Goal: Find specific page/section: Find specific page/section

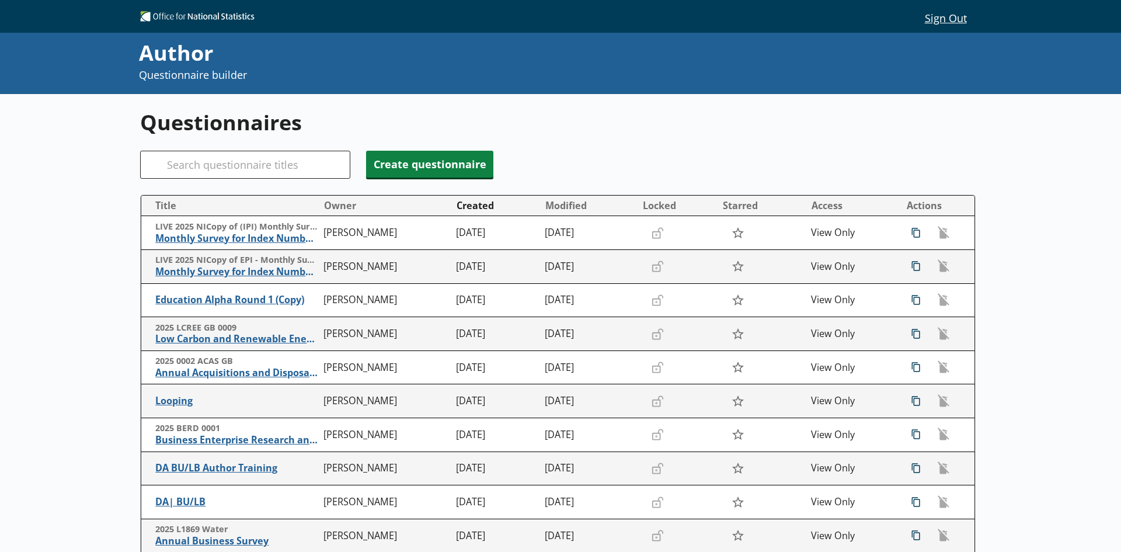
scroll to position [137, 0]
click at [219, 156] on input "Search" at bounding box center [245, 165] width 210 height 28
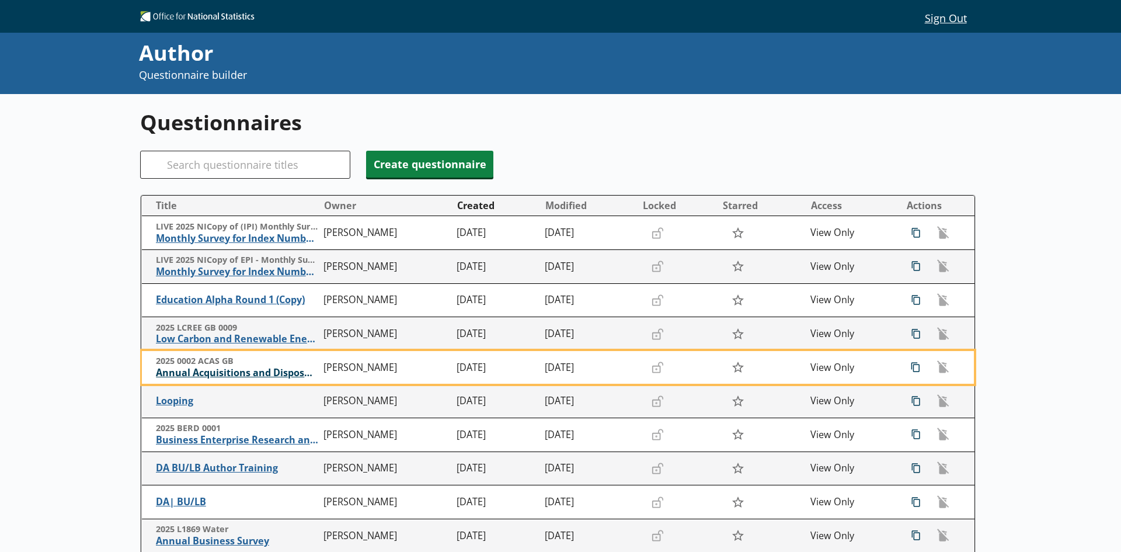
click at [267, 372] on span "Annual Acquisitions and Disposals of Capital Assets" at bounding box center [237, 373] width 162 height 12
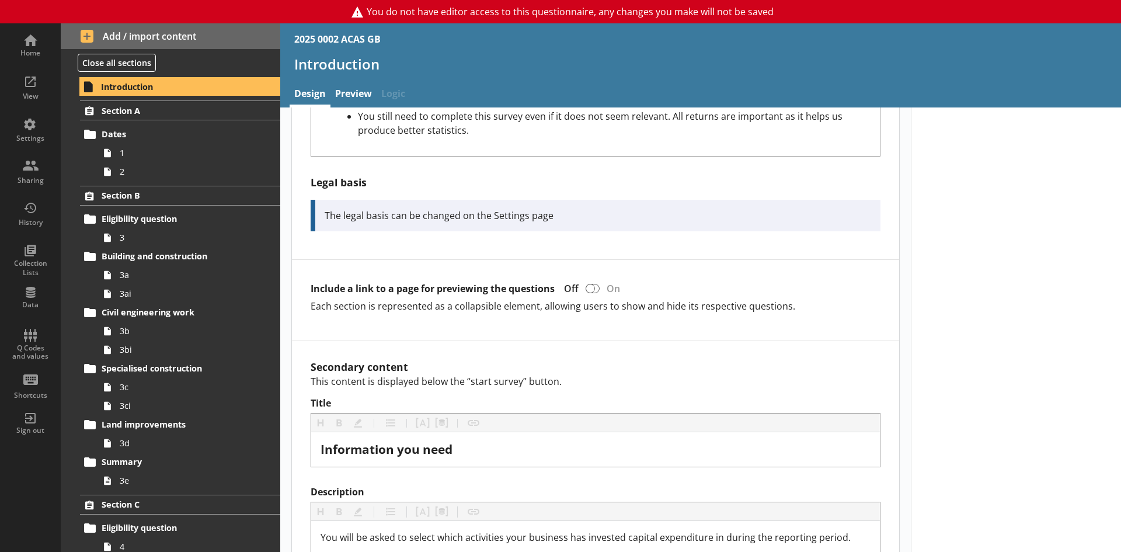
scroll to position [642, 0]
click at [140, 152] on span "1" at bounding box center [185, 152] width 130 height 11
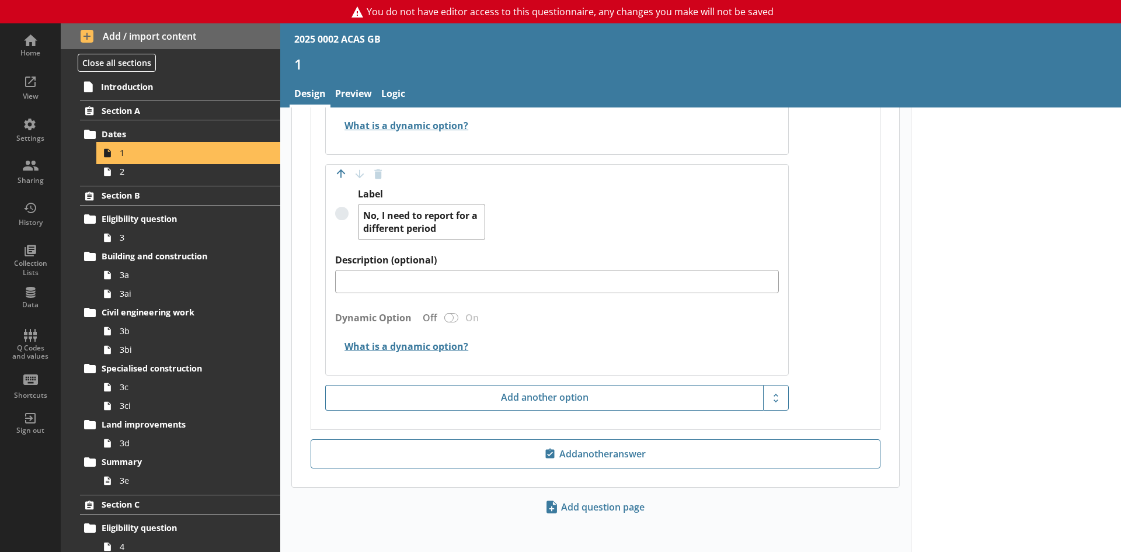
scroll to position [1011, 0]
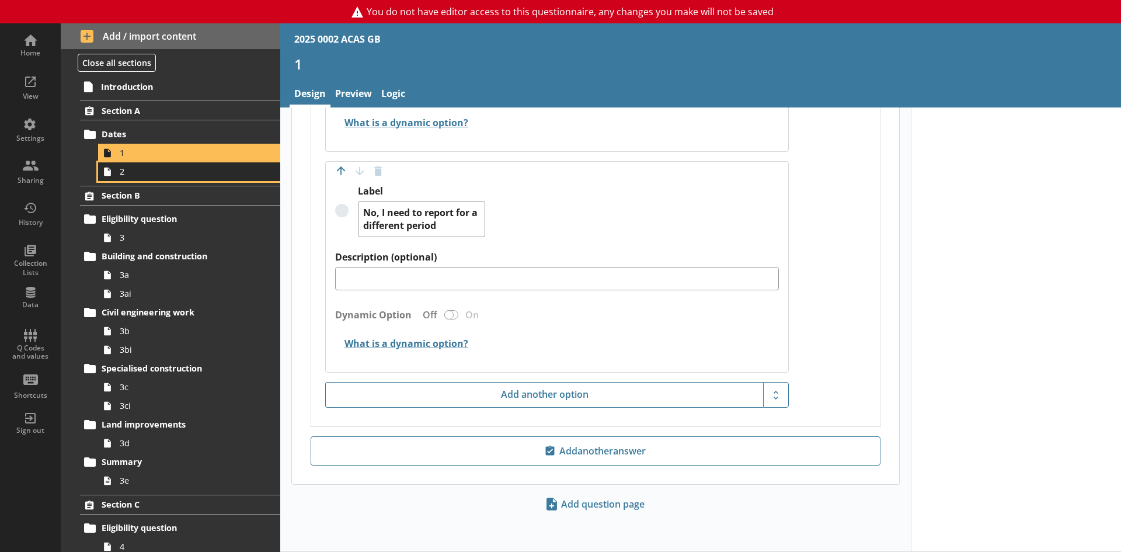
click at [113, 175] on icon at bounding box center [107, 171] width 19 height 19
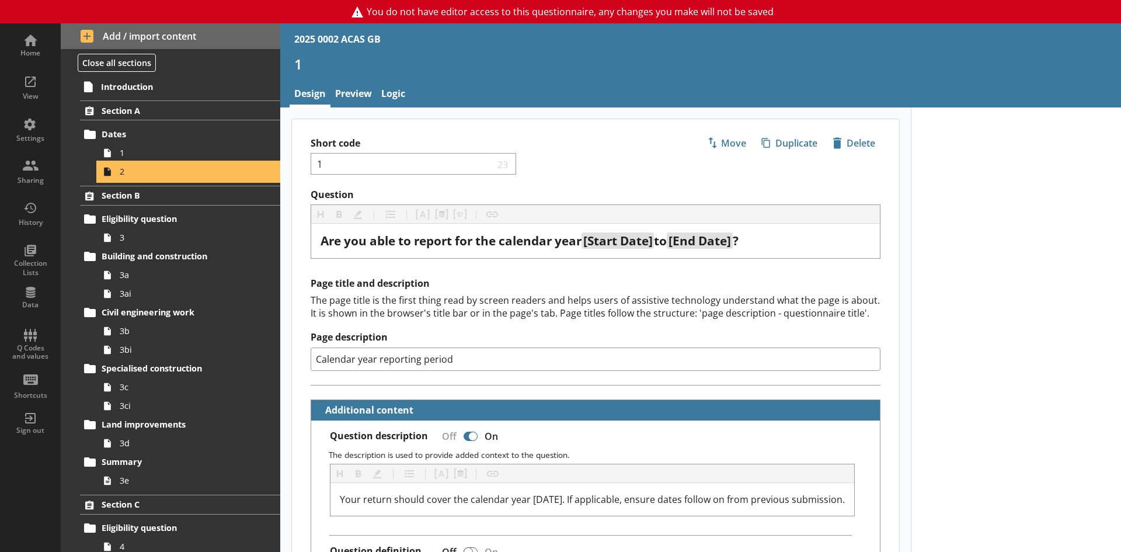
type textarea "x"
select select "ref_p_end_date"
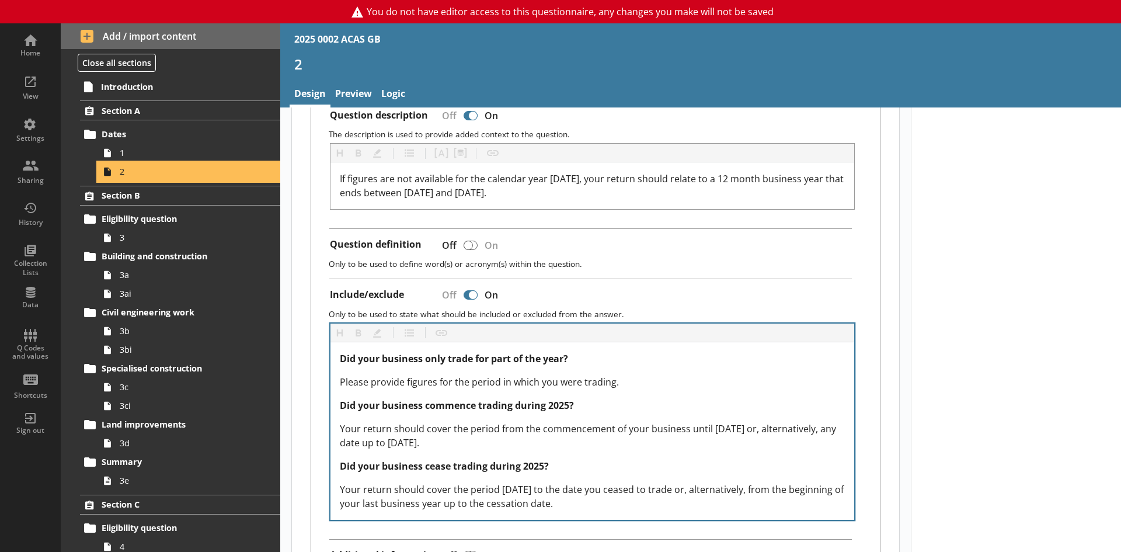
scroll to position [292, 0]
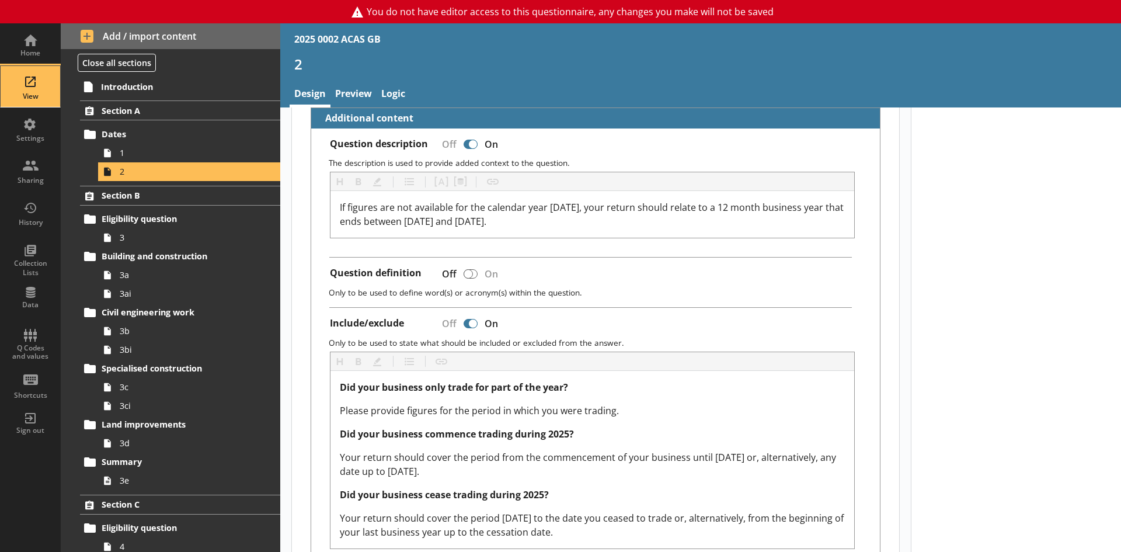
click at [34, 89] on div "View" at bounding box center [30, 86] width 41 height 41
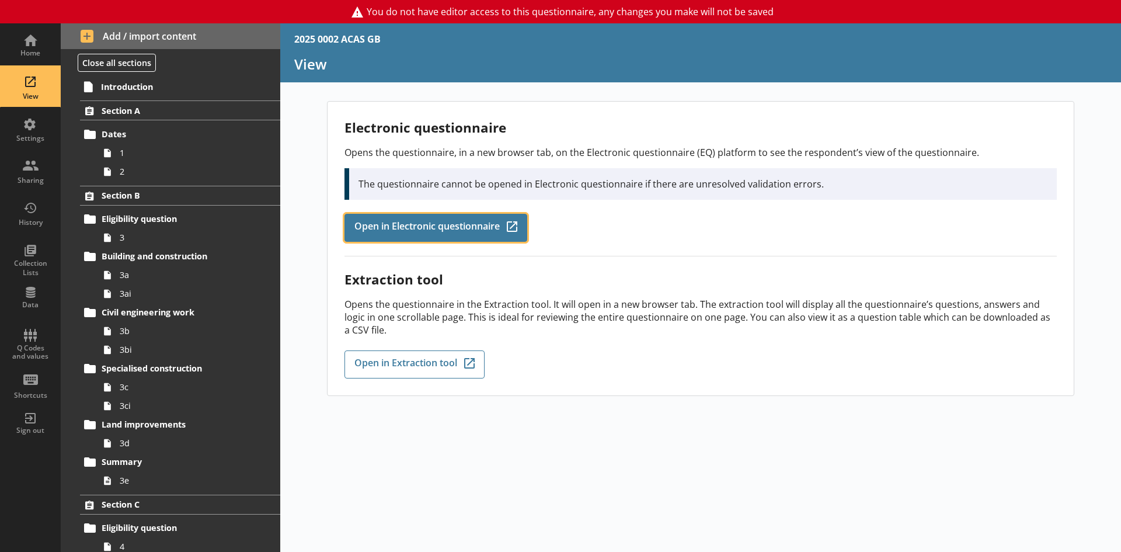
click at [413, 232] on span "Open in Electronic questionnaire" at bounding box center [426, 227] width 145 height 13
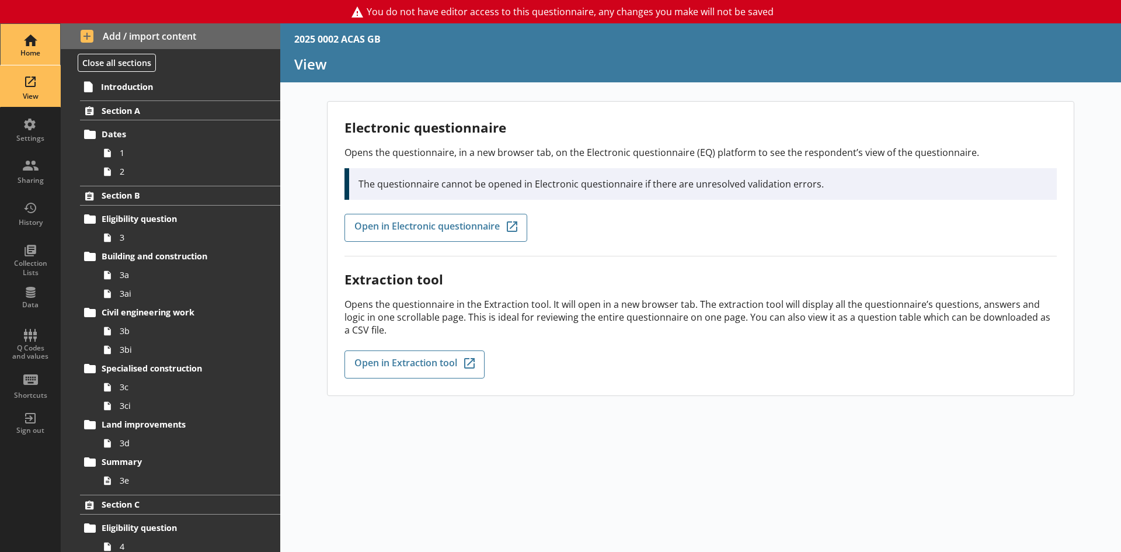
click at [22, 41] on div "Home" at bounding box center [30, 44] width 41 height 41
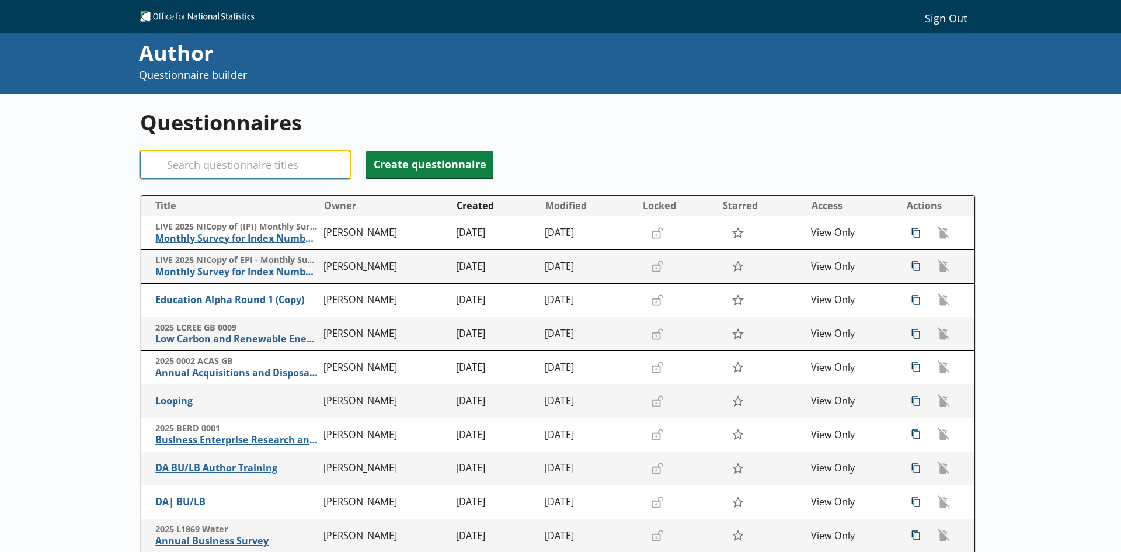
click at [194, 173] on input "Search" at bounding box center [245, 165] width 210 height 28
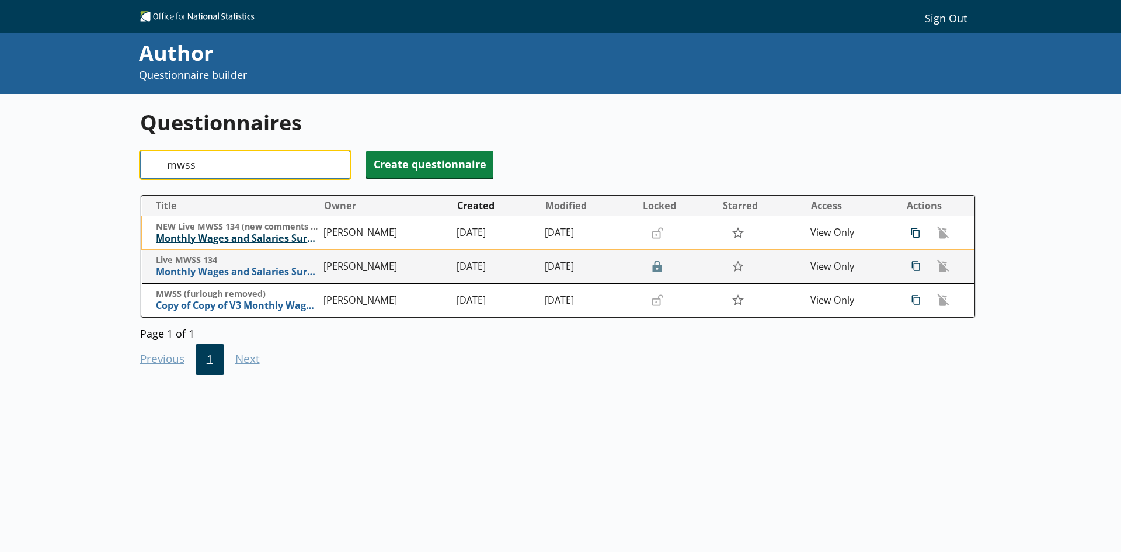
type input "mwss"
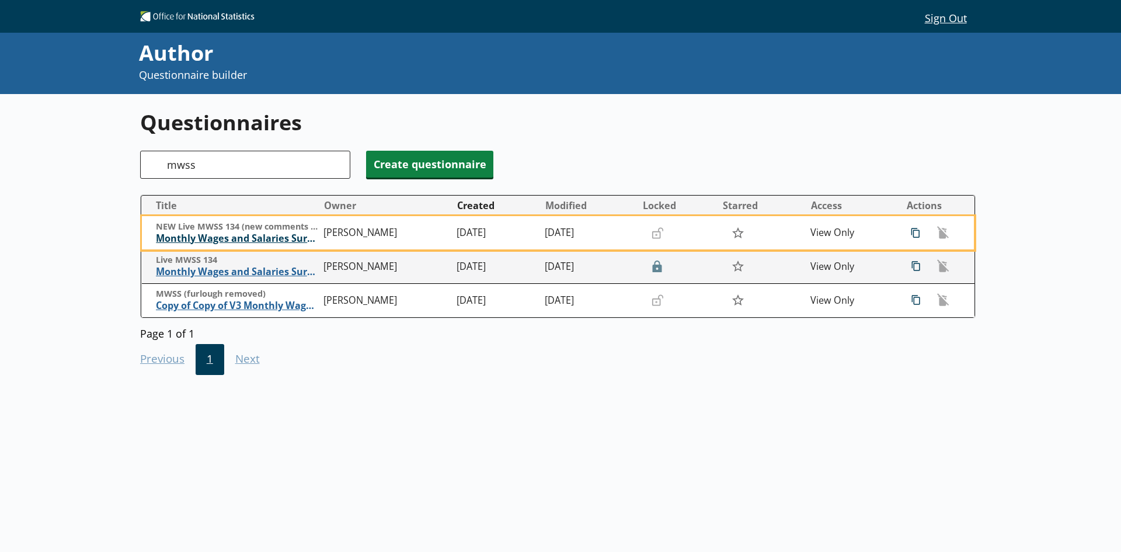
click at [265, 241] on span "Monthly Wages and Salaries Survey" at bounding box center [237, 238] width 162 height 12
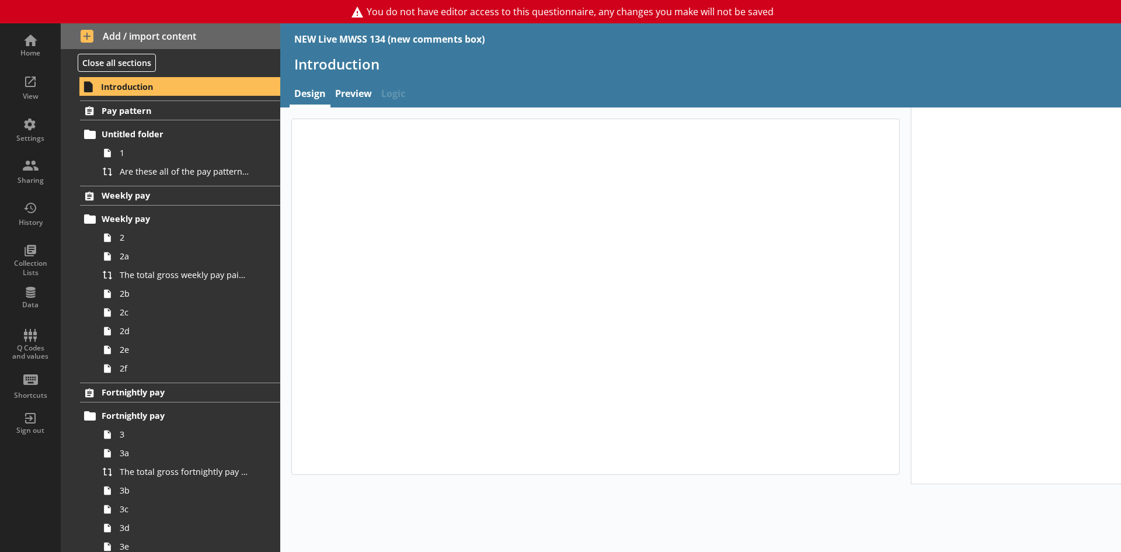
type textarea "x"
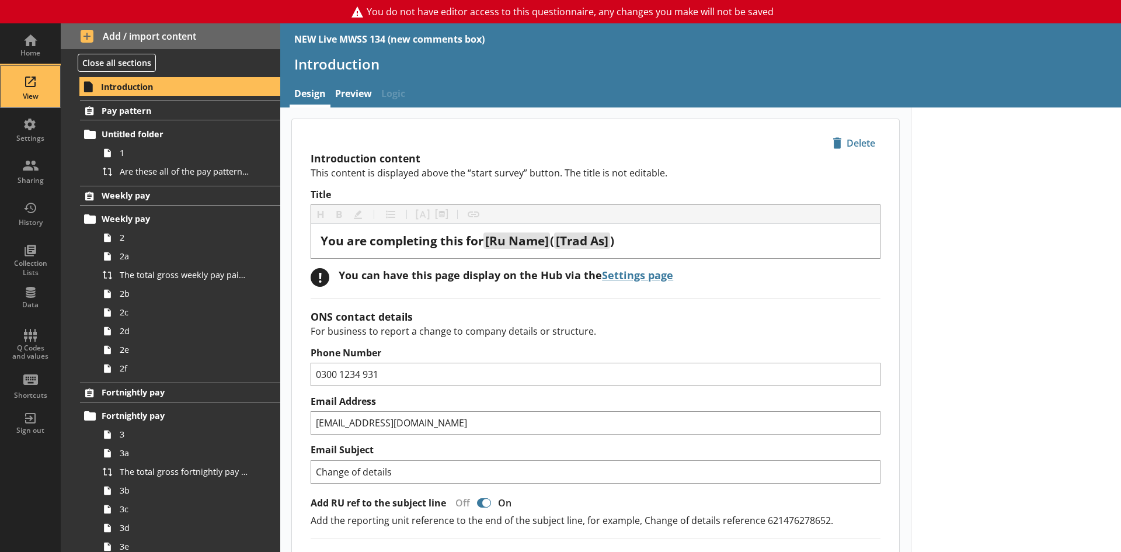
click at [30, 82] on div "View" at bounding box center [30, 86] width 41 height 41
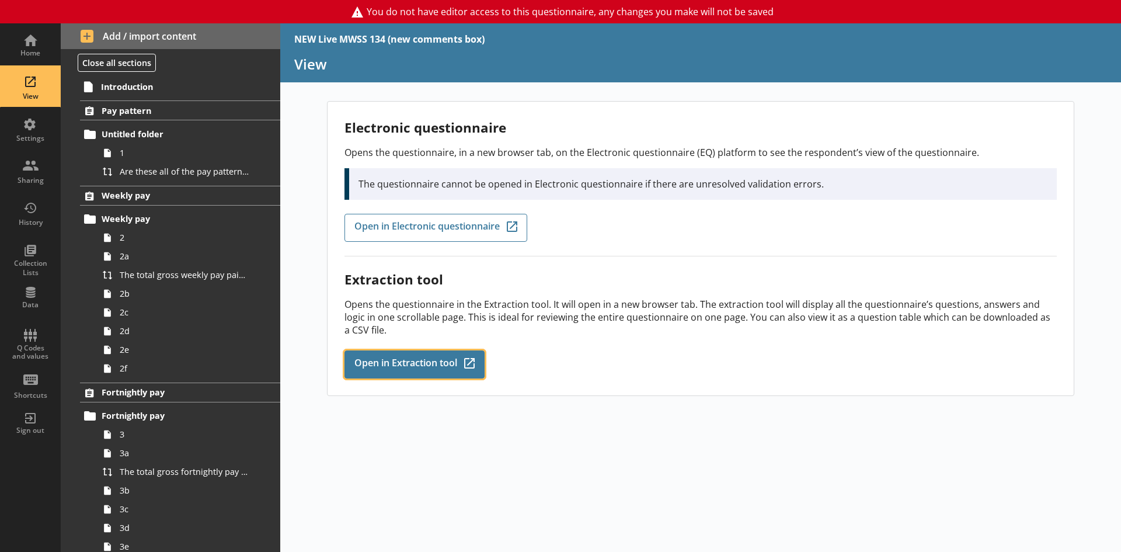
click at [409, 358] on span "Open in Extraction tool" at bounding box center [405, 364] width 103 height 13
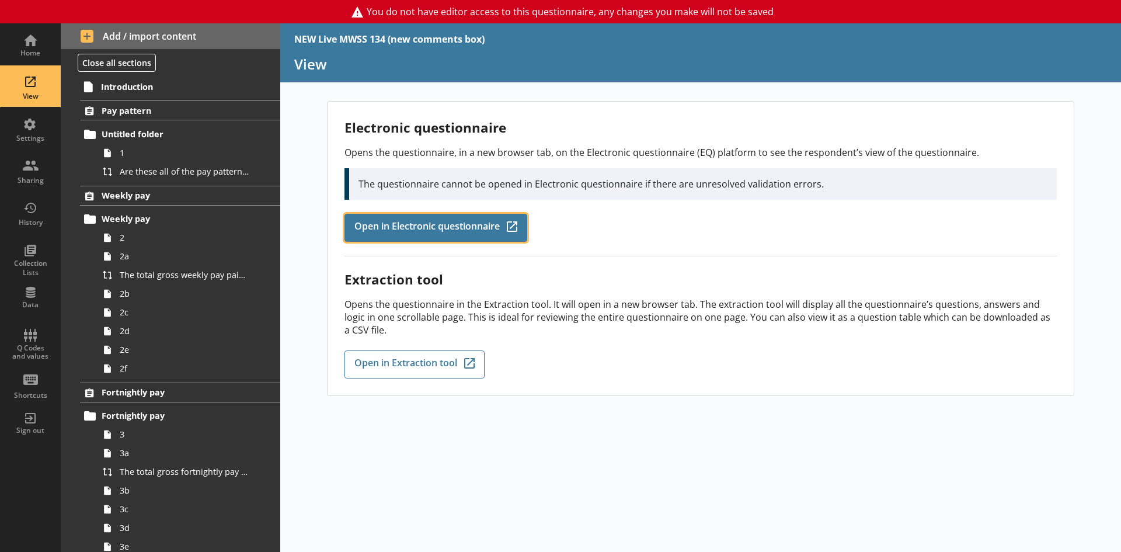
click at [426, 221] on span "Open in Electronic questionnaire" at bounding box center [426, 227] width 145 height 13
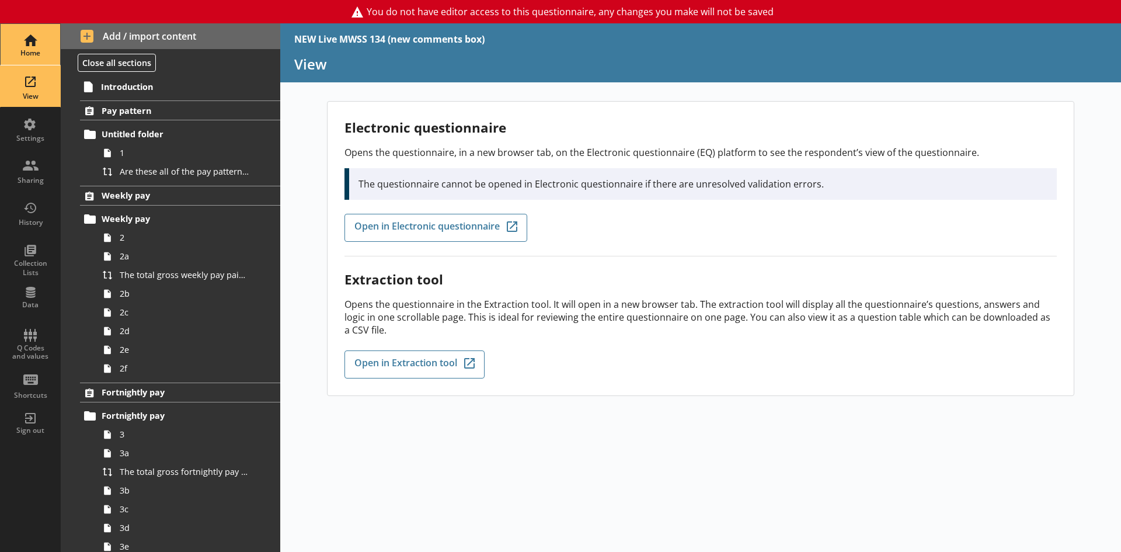
click at [32, 39] on div "Home" at bounding box center [30, 44] width 41 height 41
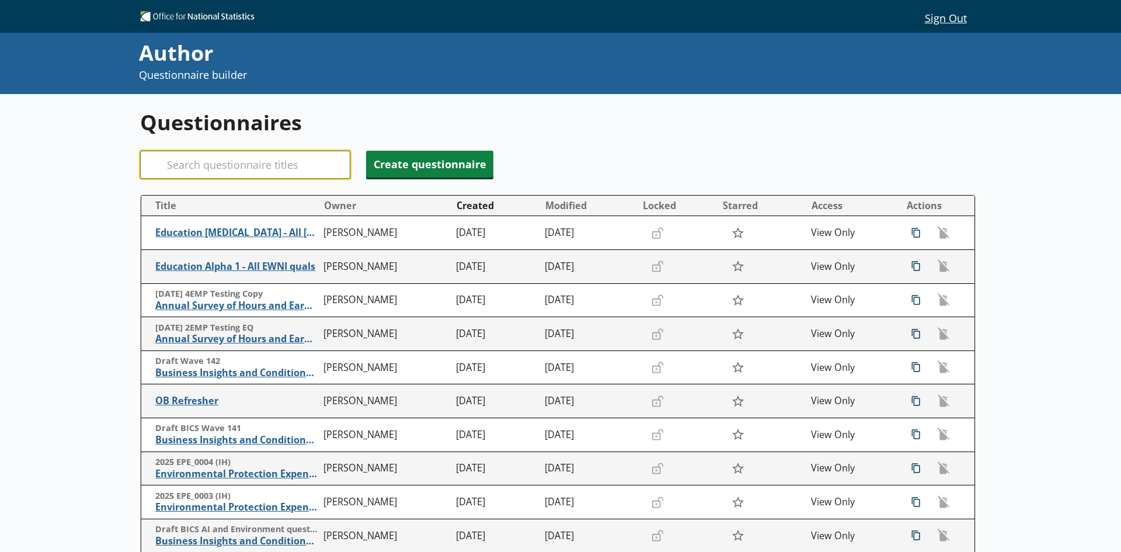
click at [201, 166] on input "Search" at bounding box center [245, 165] width 210 height 28
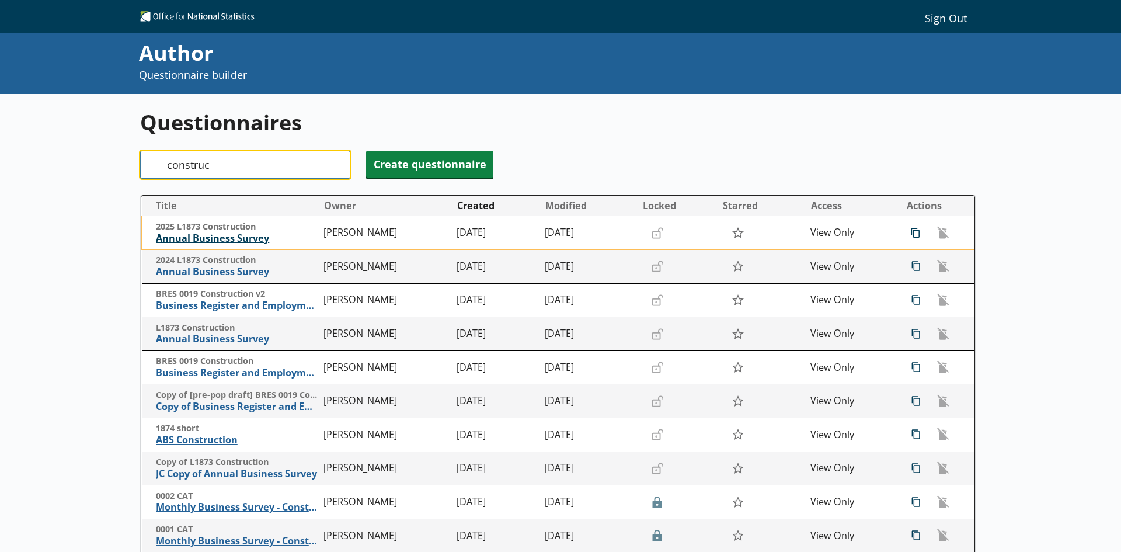
type input "construc"
click at [247, 236] on span "Annual Business Survey" at bounding box center [237, 238] width 162 height 12
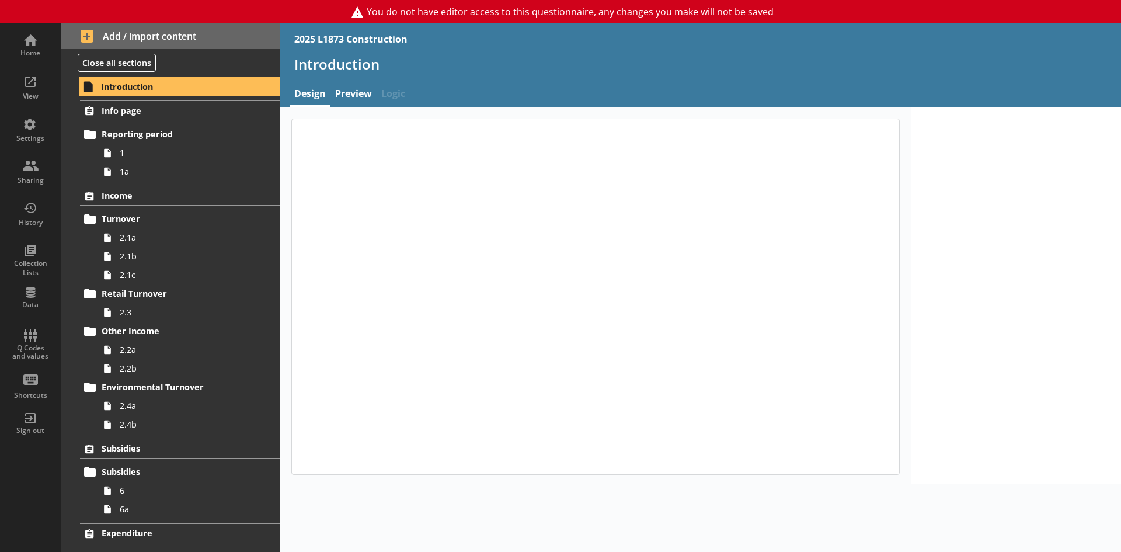
type textarea "x"
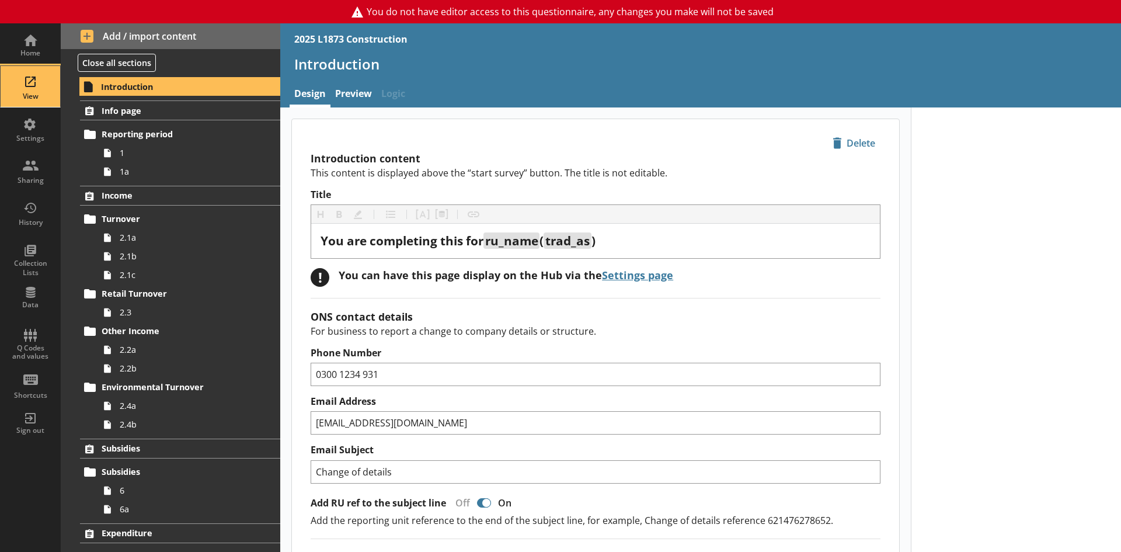
drag, startPoint x: 22, startPoint y: 77, endPoint x: 39, endPoint y: 83, distance: 18.7
click at [22, 77] on div "View" at bounding box center [30, 86] width 41 height 41
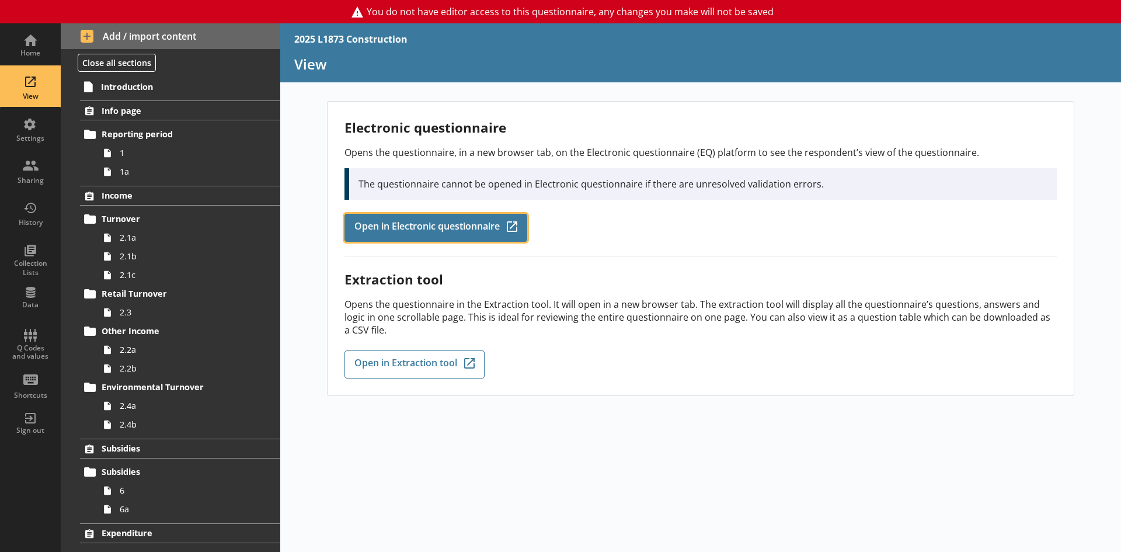
click at [419, 235] on link "Open in Electronic questionnaire Q-Codes_Icon Created with Sketch." at bounding box center [435, 228] width 183 height 28
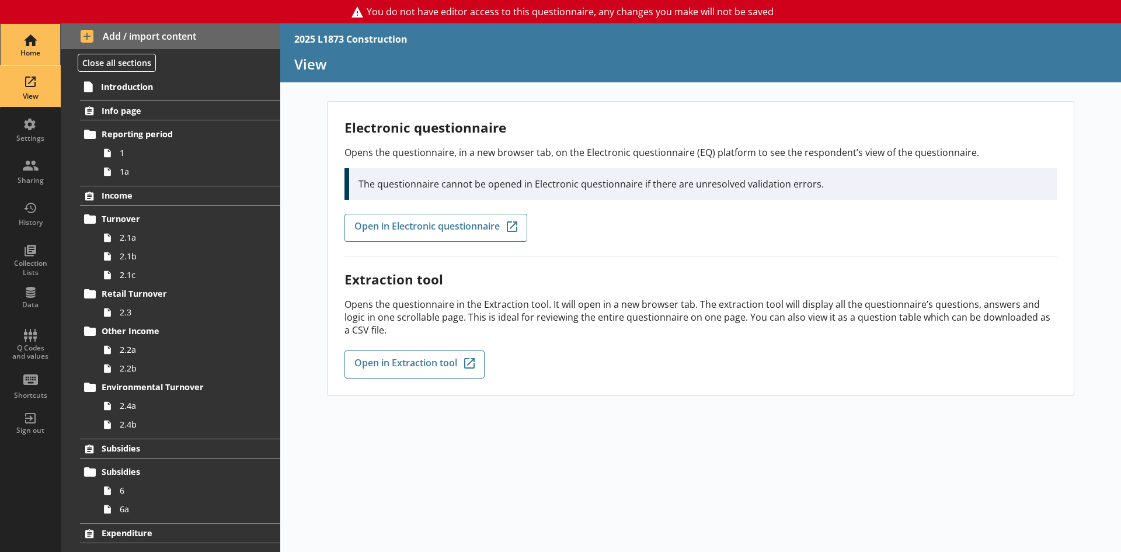
click at [49, 44] on div "Home" at bounding box center [30, 44] width 41 height 41
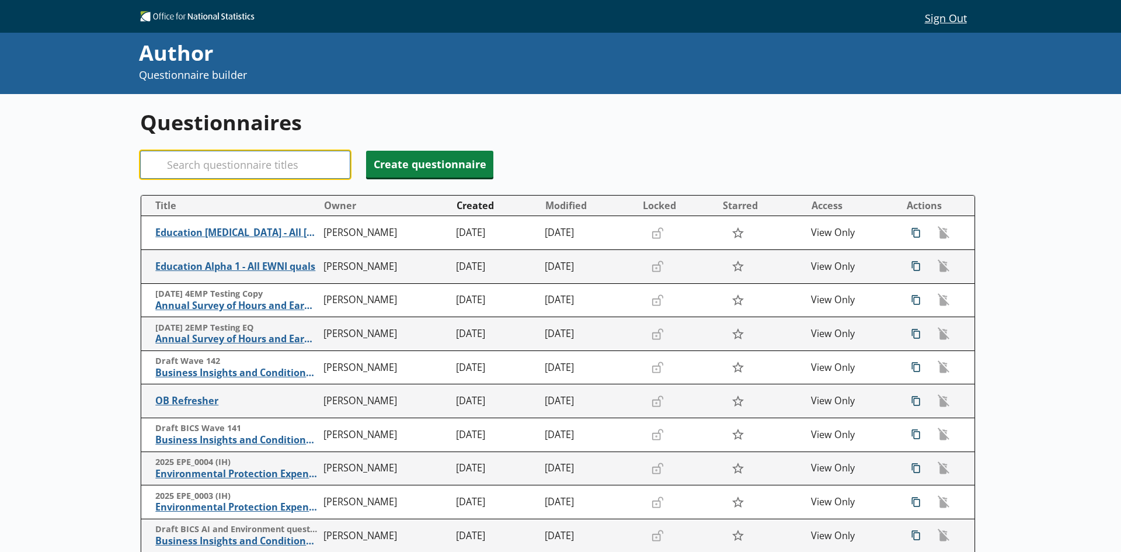
click at [178, 163] on input "Search" at bounding box center [245, 165] width 210 height 28
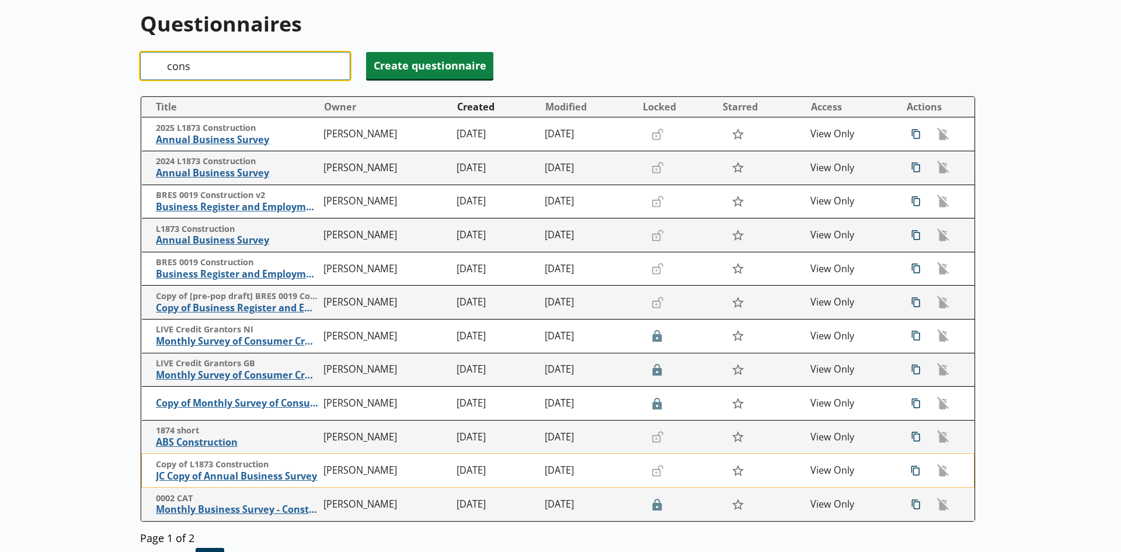
scroll to position [175, 0]
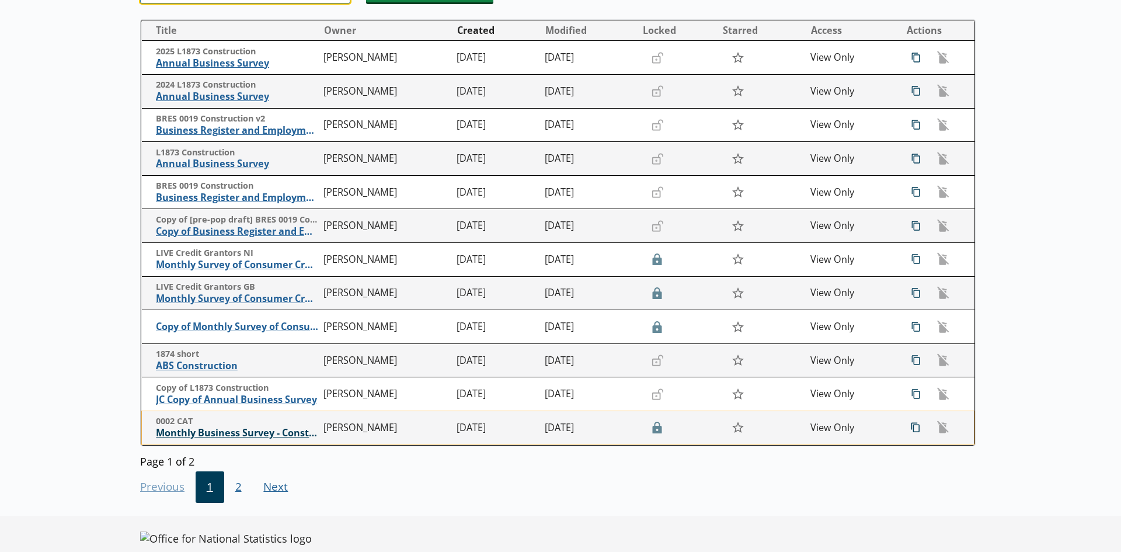
type input "cons"
click at [232, 434] on span "Monthly Business Survey - Construction and Allied Trades" at bounding box center [237, 433] width 162 height 12
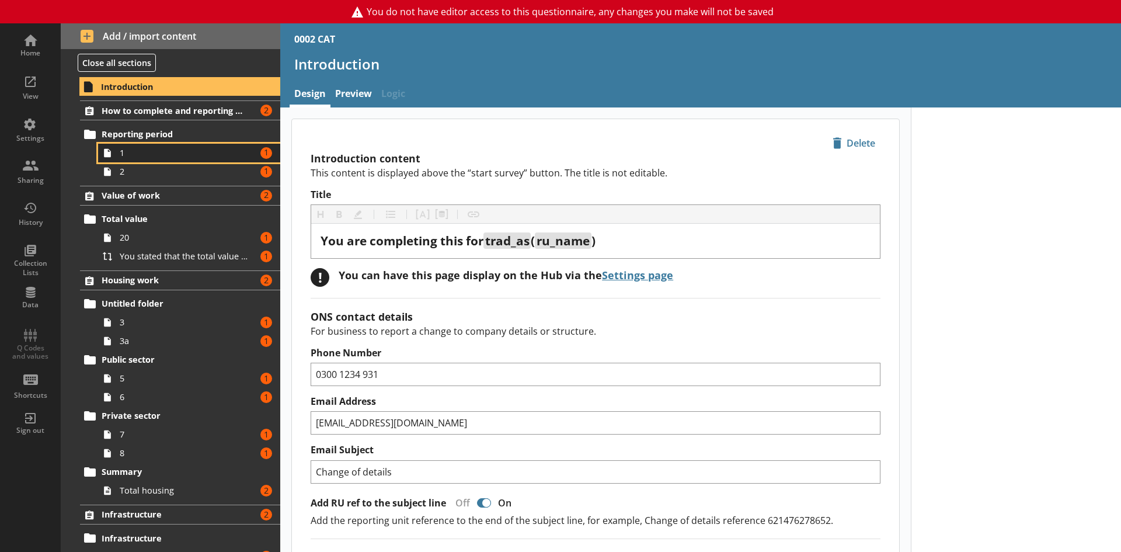
click at [132, 145] on link "1 Amount of errors: 1" at bounding box center [189, 153] width 182 height 19
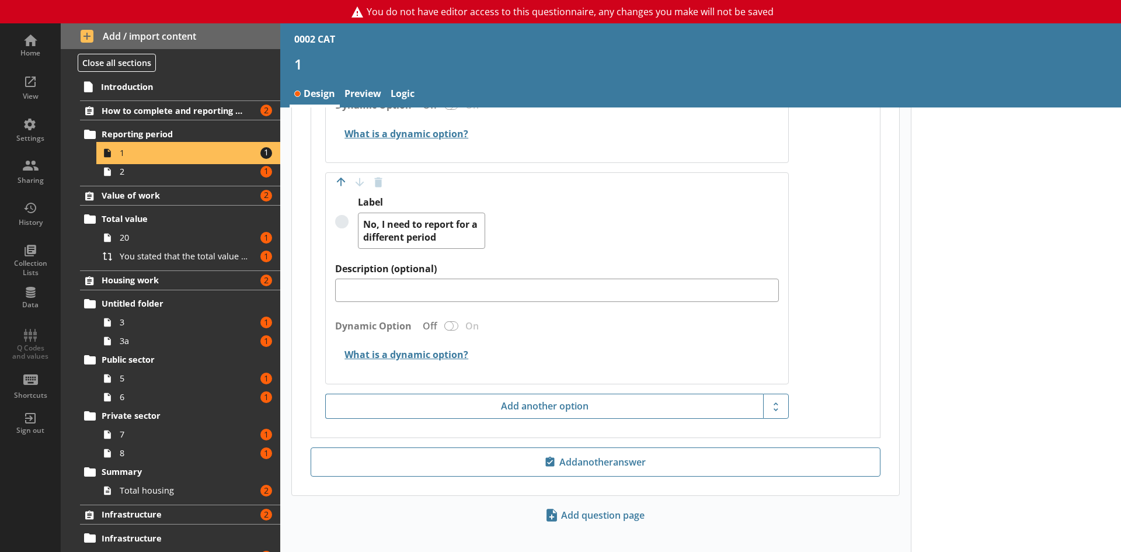
scroll to position [639, 0]
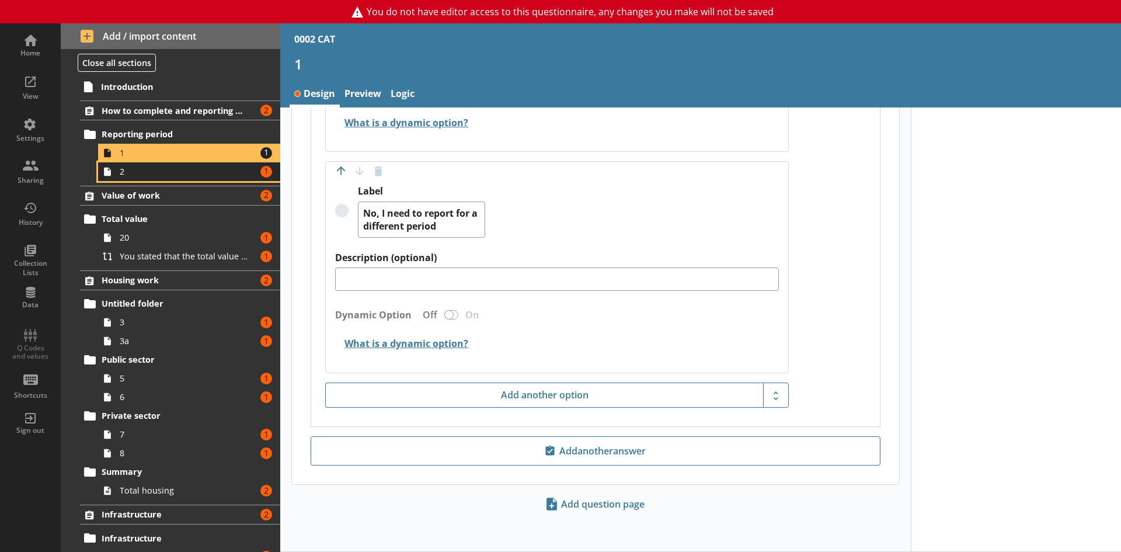
click at [124, 177] on span "2" at bounding box center [185, 171] width 130 height 11
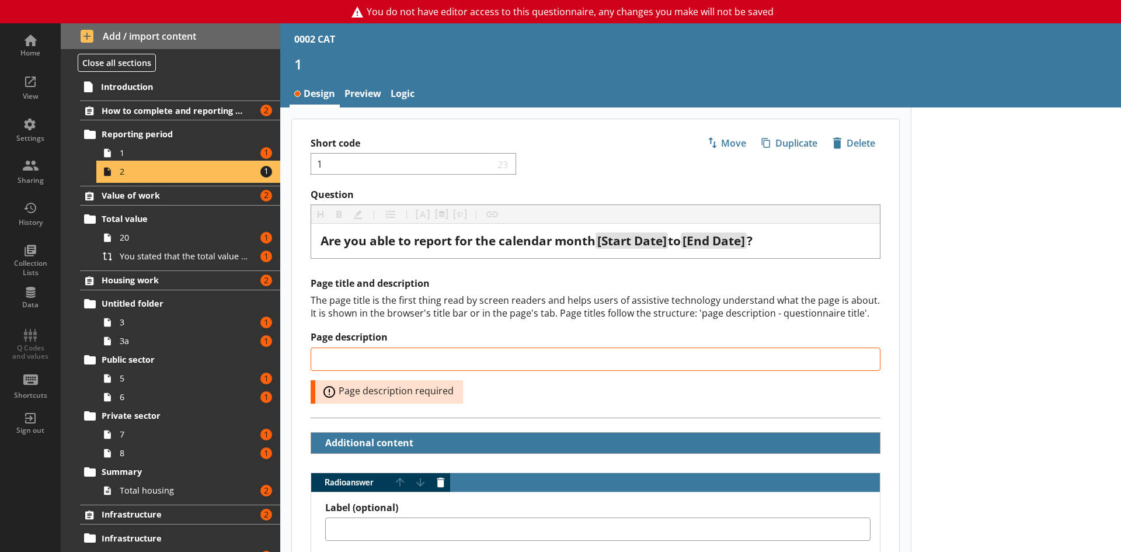
type textarea "x"
select select "ref_p_end_date"
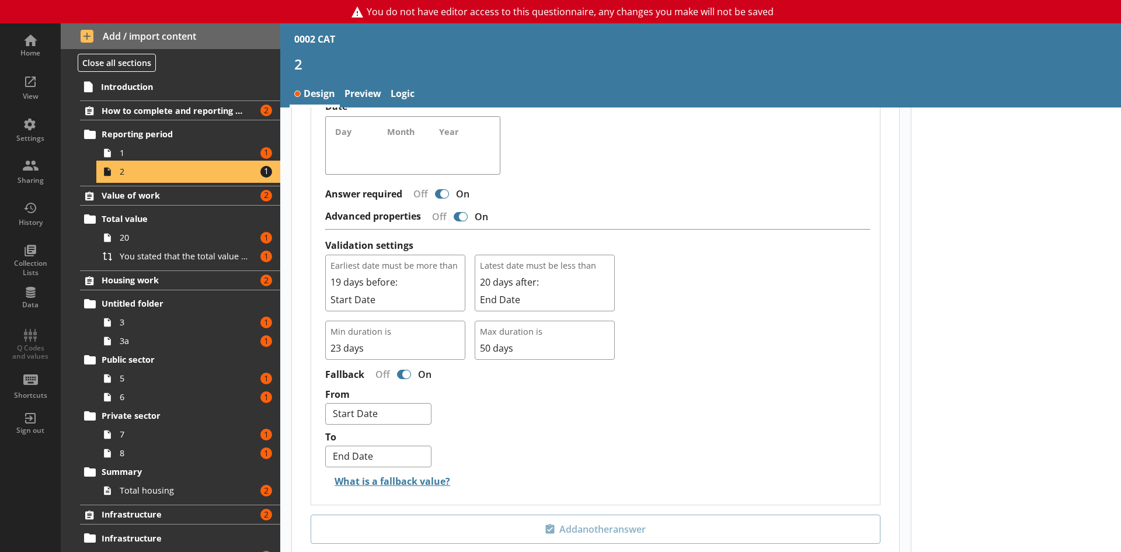
scroll to position [876, 0]
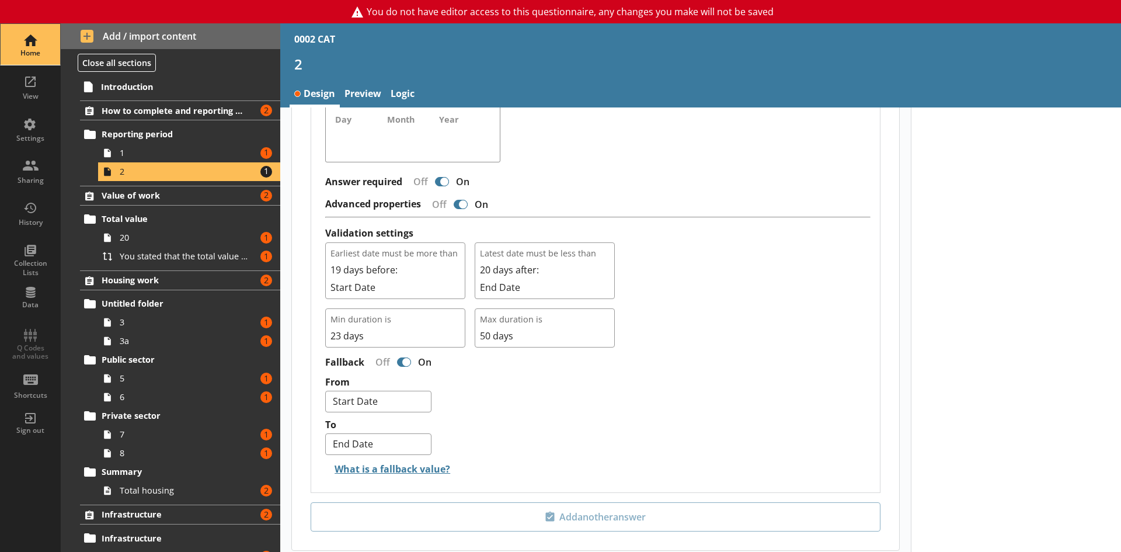
click at [29, 50] on div "Home" at bounding box center [30, 52] width 41 height 9
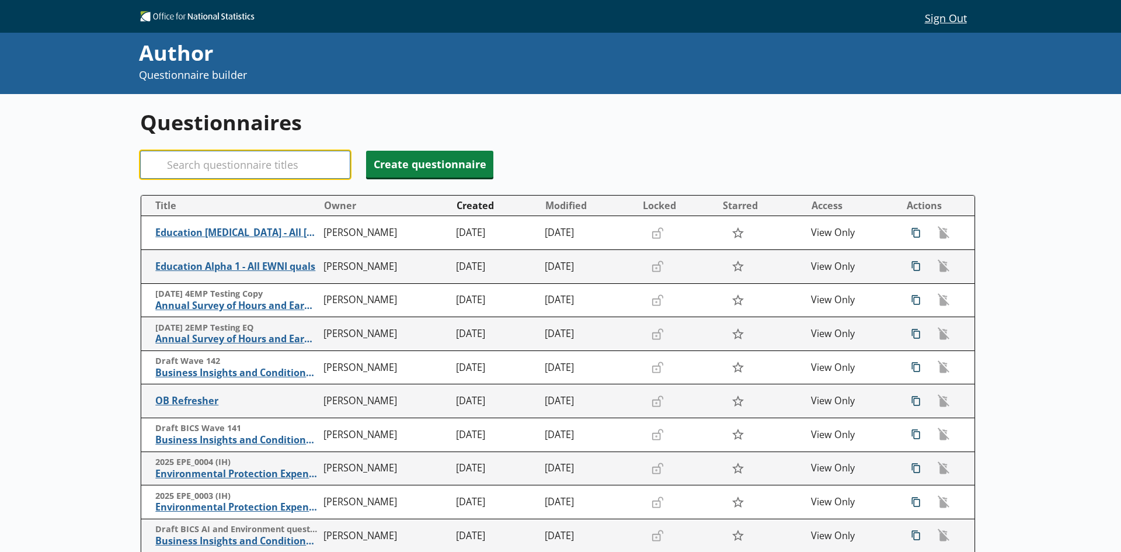
click at [218, 163] on input "Search" at bounding box center [245, 165] width 210 height 28
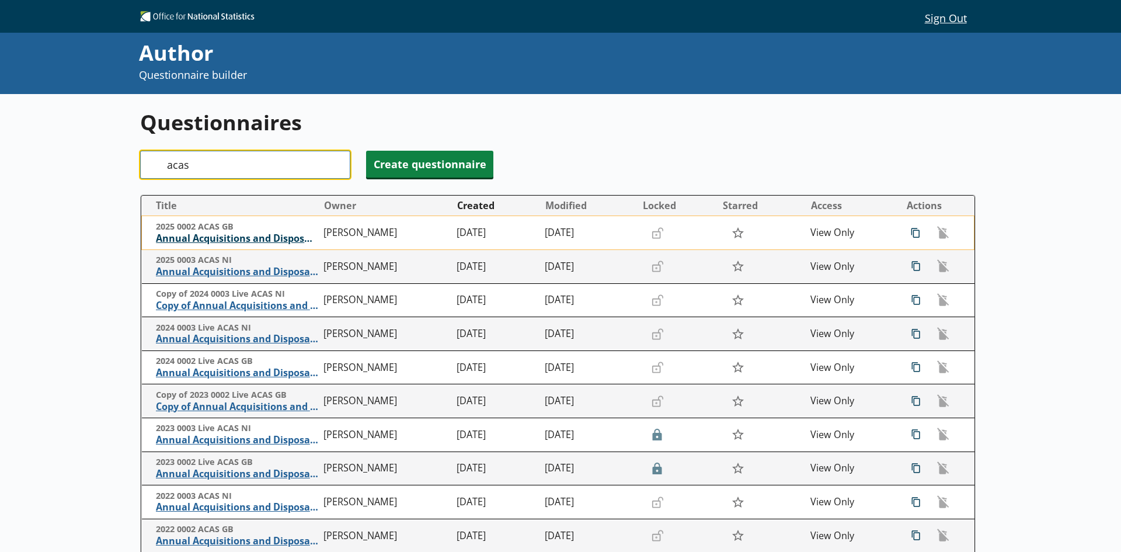
type input "acas"
click at [234, 239] on span "Annual Acquisitions and Disposals of Capital Assets" at bounding box center [237, 238] width 162 height 12
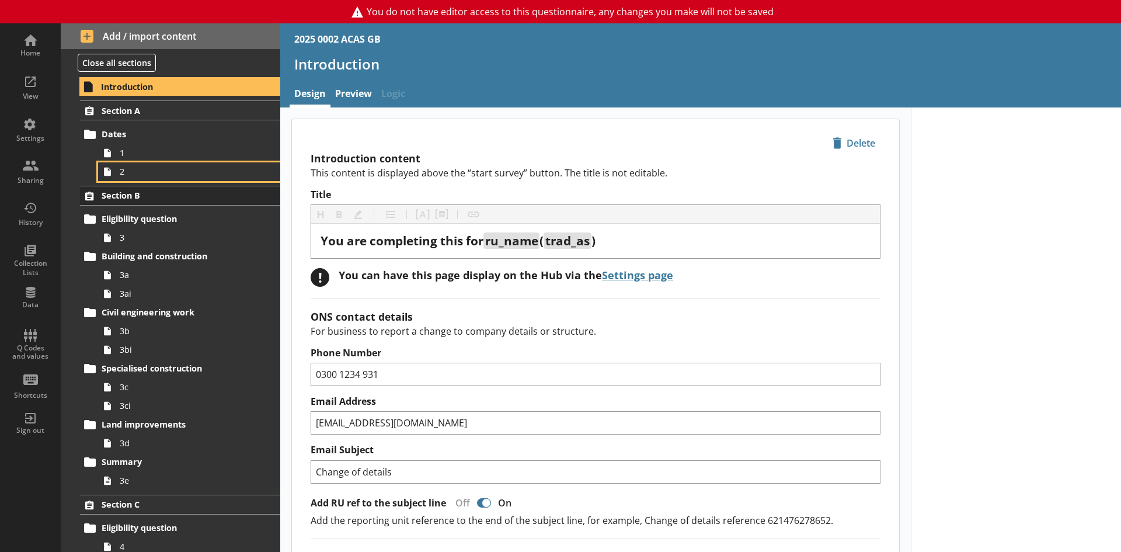
drag, startPoint x: 130, startPoint y: 175, endPoint x: 195, endPoint y: 196, distance: 68.3
click at [130, 175] on span "2" at bounding box center [185, 171] width 130 height 11
type textarea "x"
select select "ref_p_end_date"
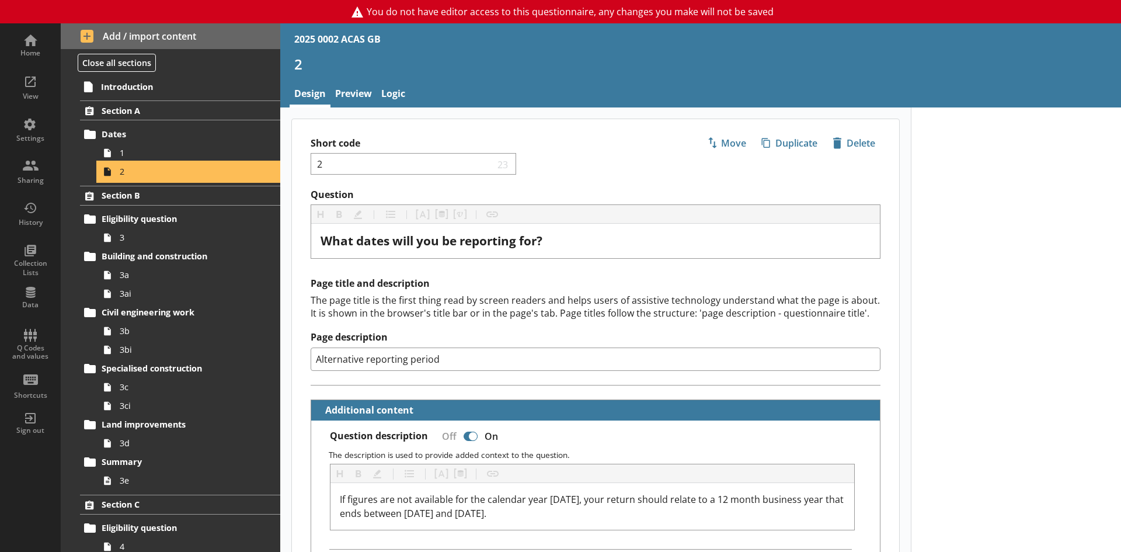
type textarea "x"
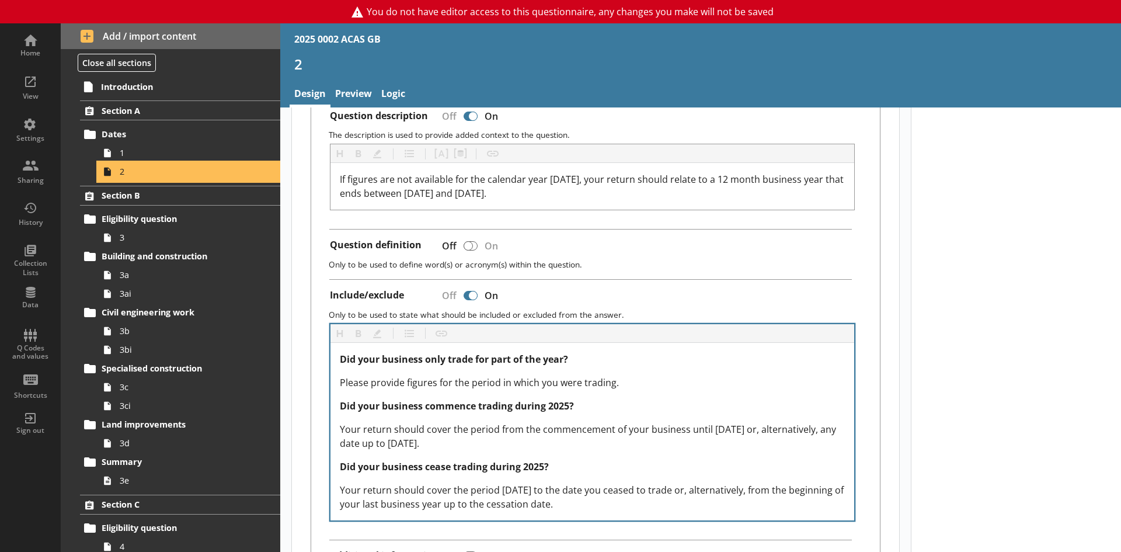
scroll to position [283, 0]
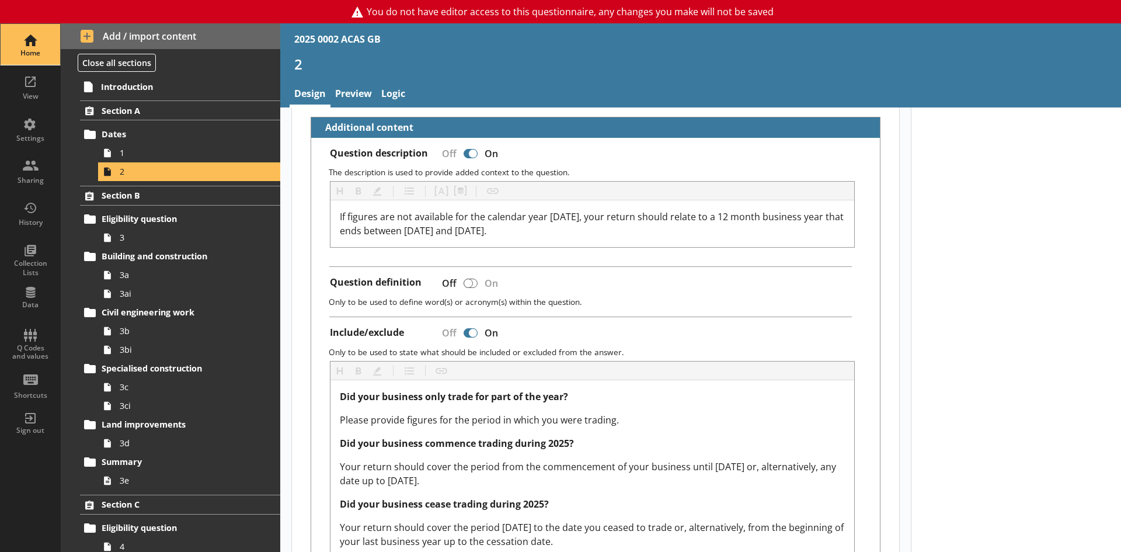
click at [22, 47] on div "Home" at bounding box center [30, 44] width 41 height 41
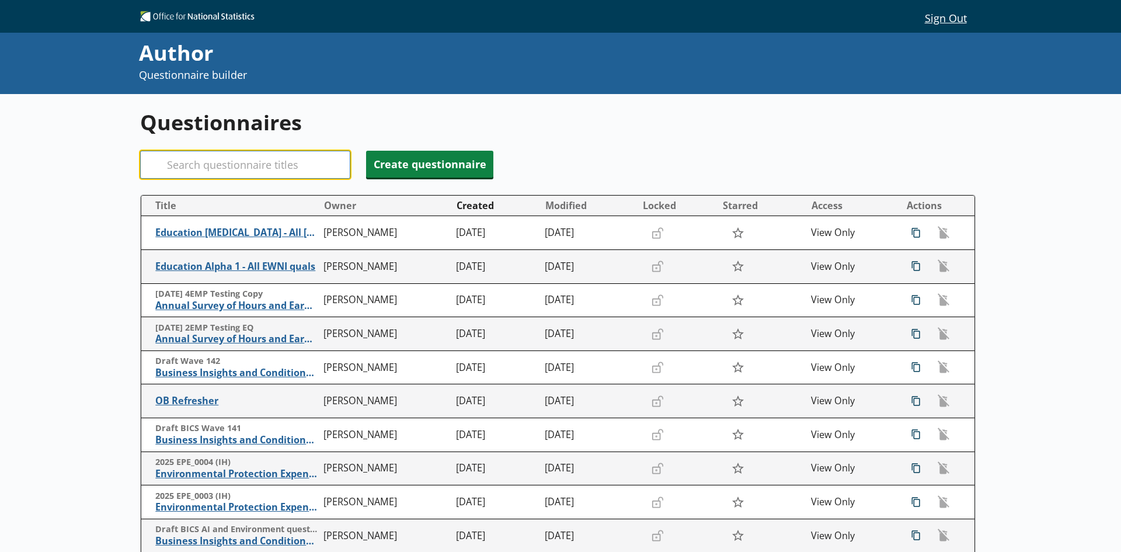
click at [250, 156] on input "Search" at bounding box center [245, 165] width 210 height 28
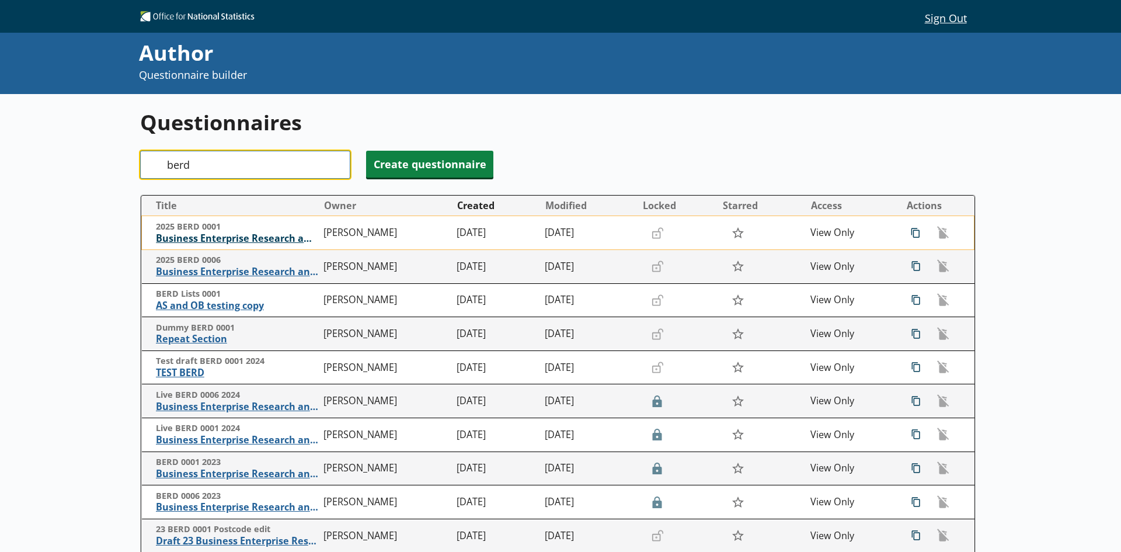
type input "berd"
click at [298, 243] on span "Business Enterprise Research and Development" at bounding box center [237, 238] width 162 height 12
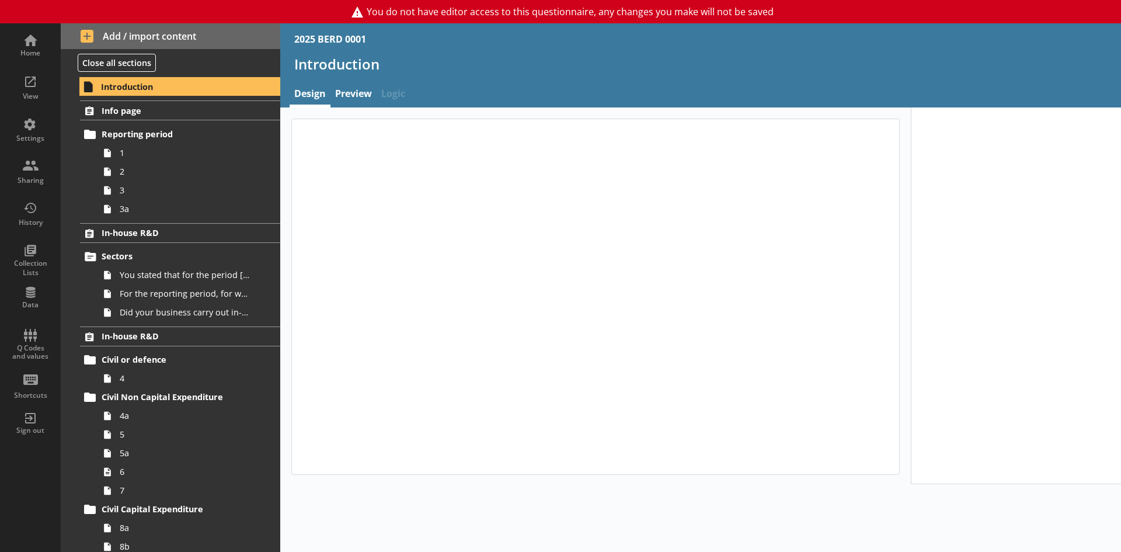
type textarea "x"
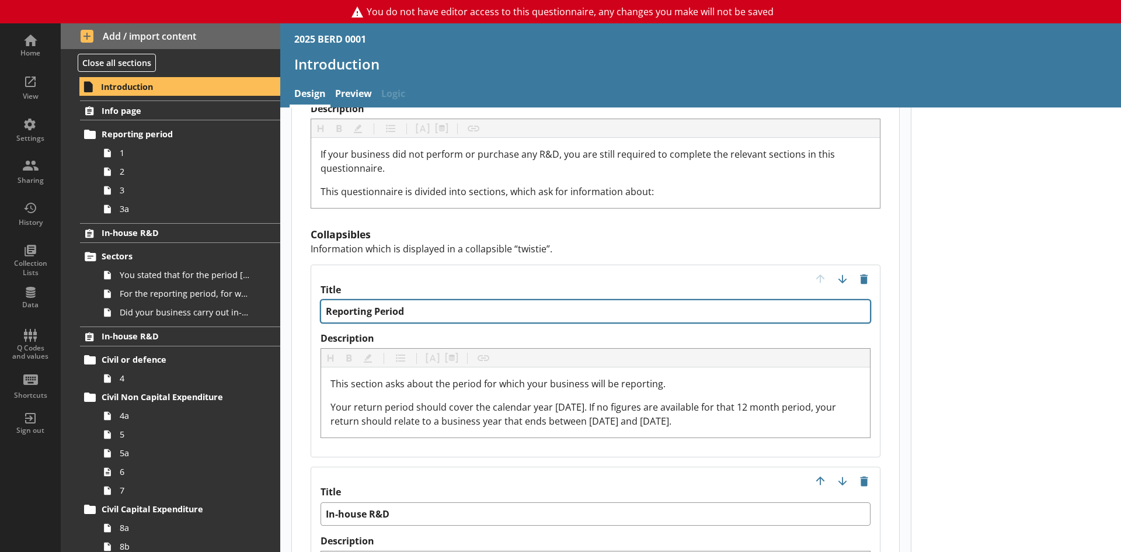
scroll to position [1226, 0]
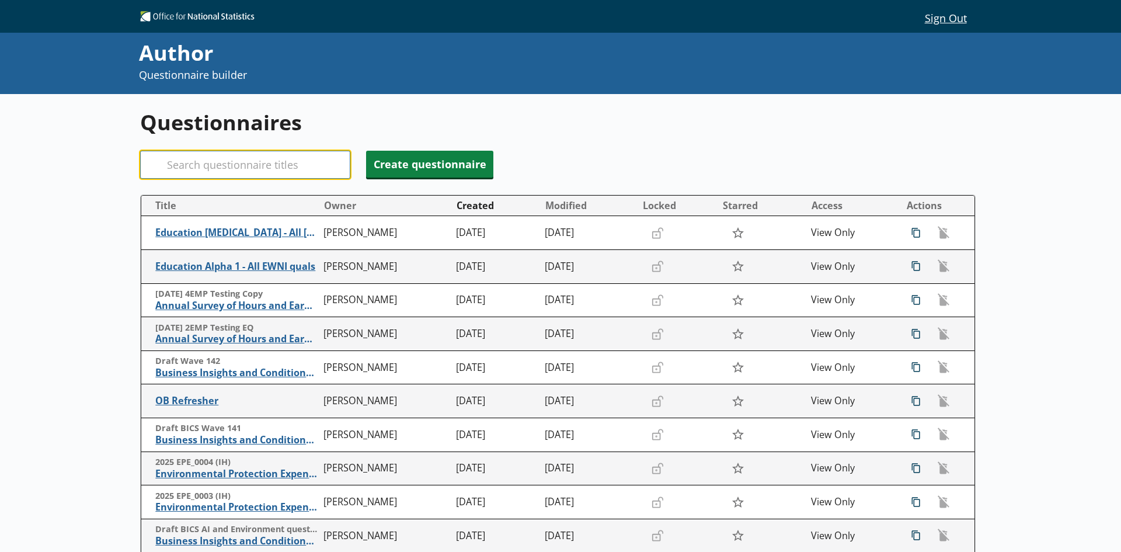
click at [225, 166] on input "Search" at bounding box center [245, 165] width 210 height 28
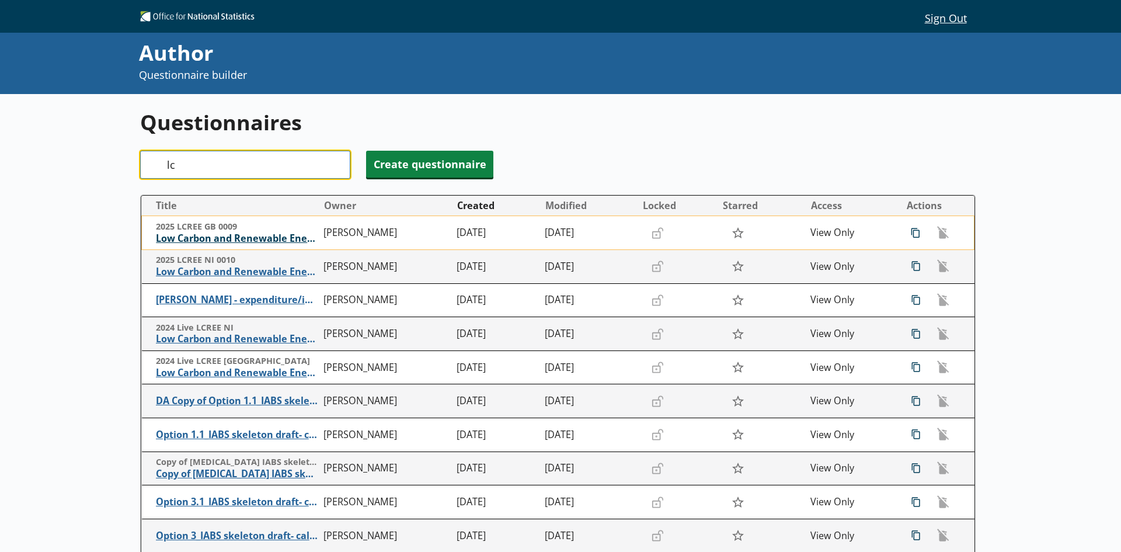
type input "lc"
click at [278, 237] on span "Low Carbon and Renewable Energy Economy Survey" at bounding box center [237, 238] width 162 height 12
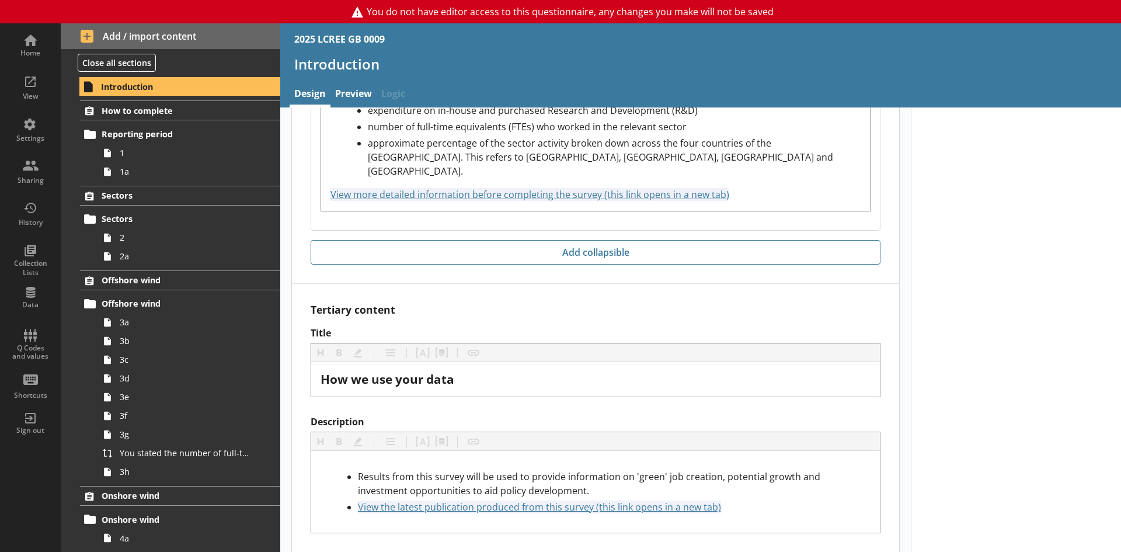
scroll to position [2032, 0]
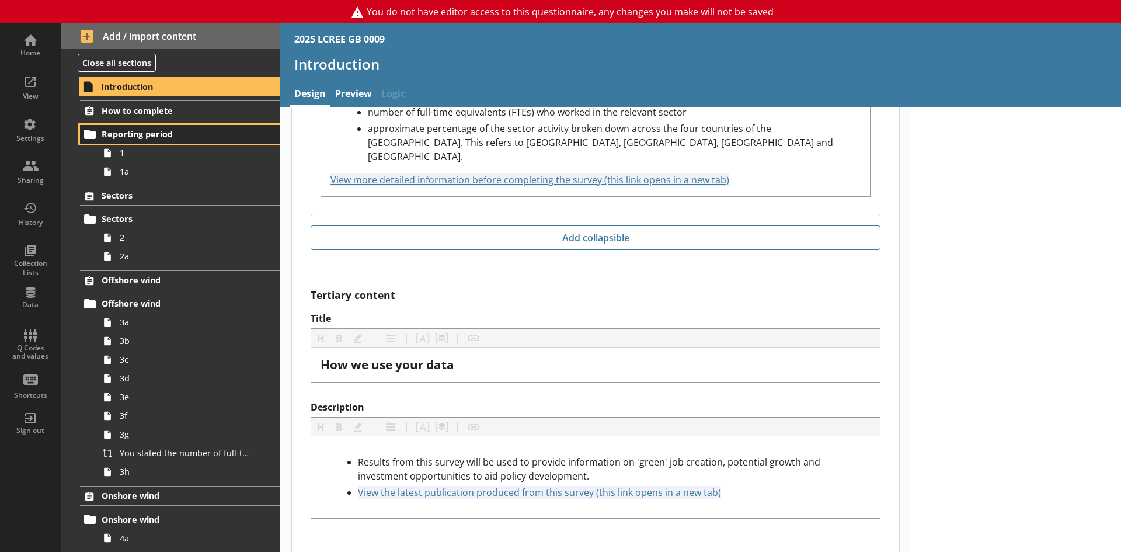
click at [154, 141] on link "Reporting period" at bounding box center [180, 134] width 200 height 19
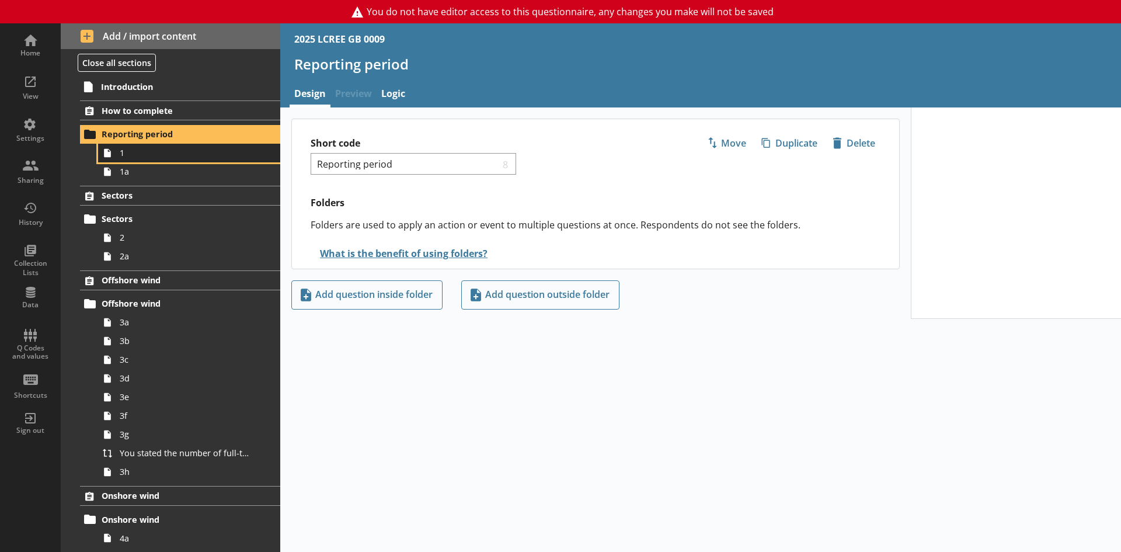
click at [134, 156] on span "1" at bounding box center [185, 152] width 130 height 11
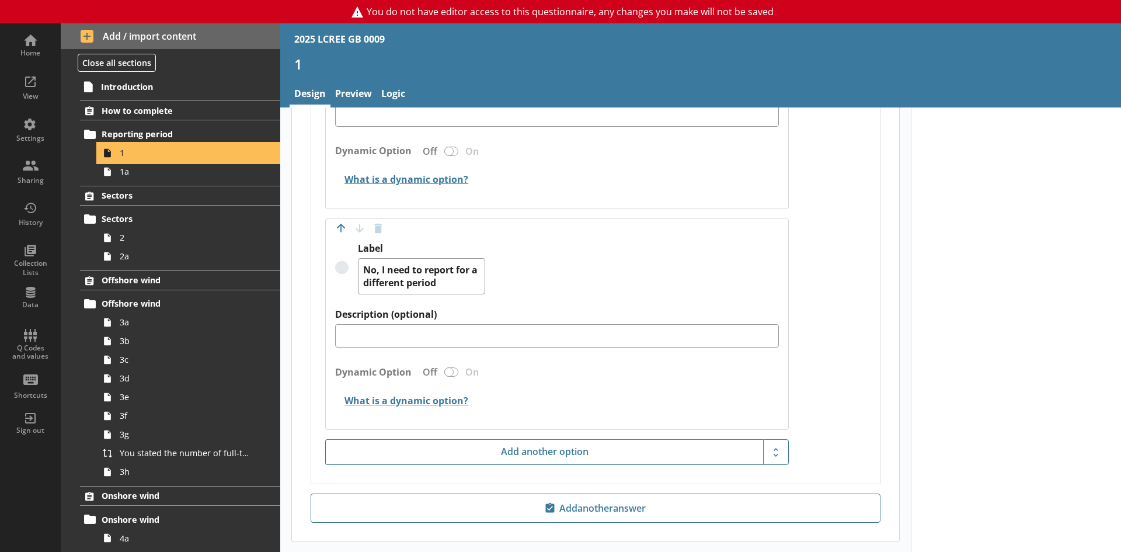
scroll to position [875, 0]
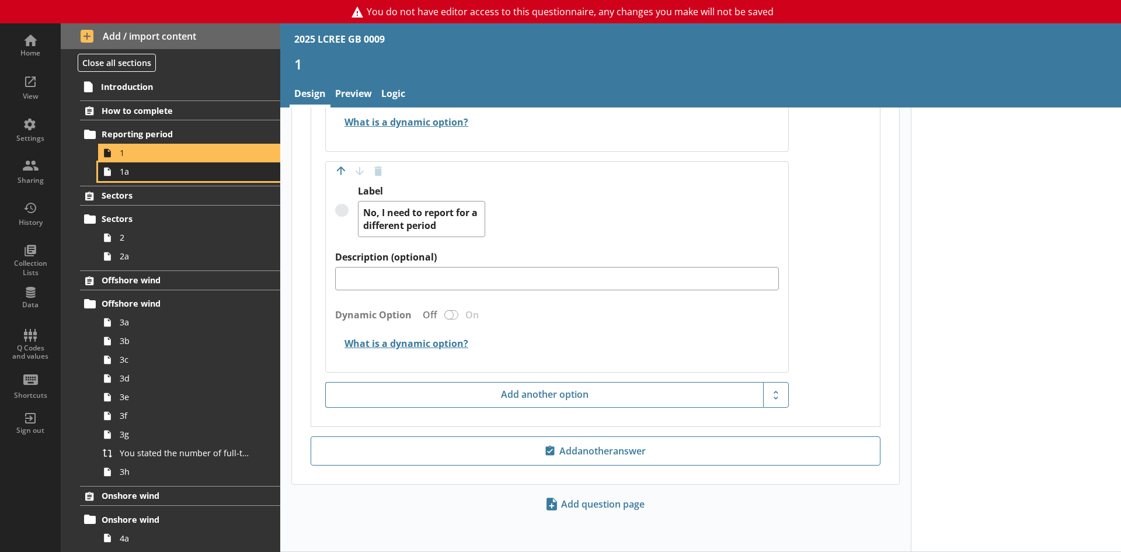
click at [134, 172] on span "1a" at bounding box center [185, 171] width 130 height 11
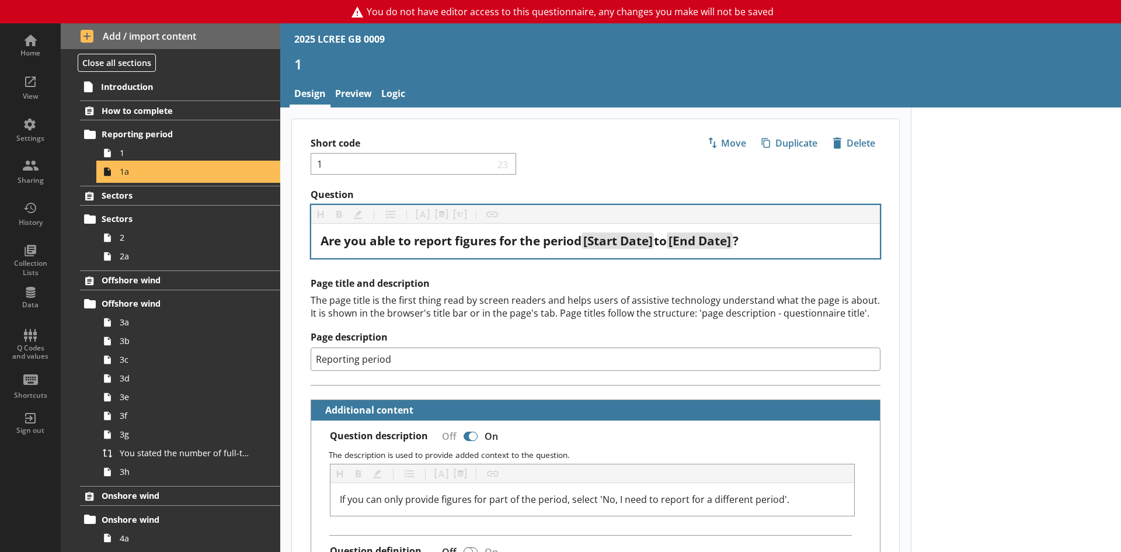
type textarea "x"
select select "ref_p_end_date"
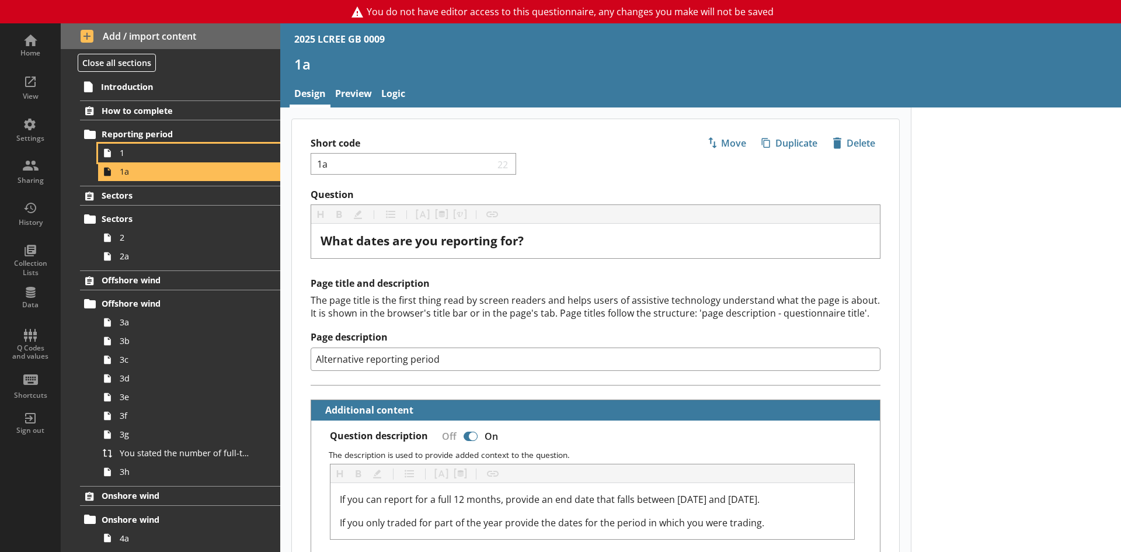
click at [143, 158] on span "1" at bounding box center [185, 152] width 130 height 11
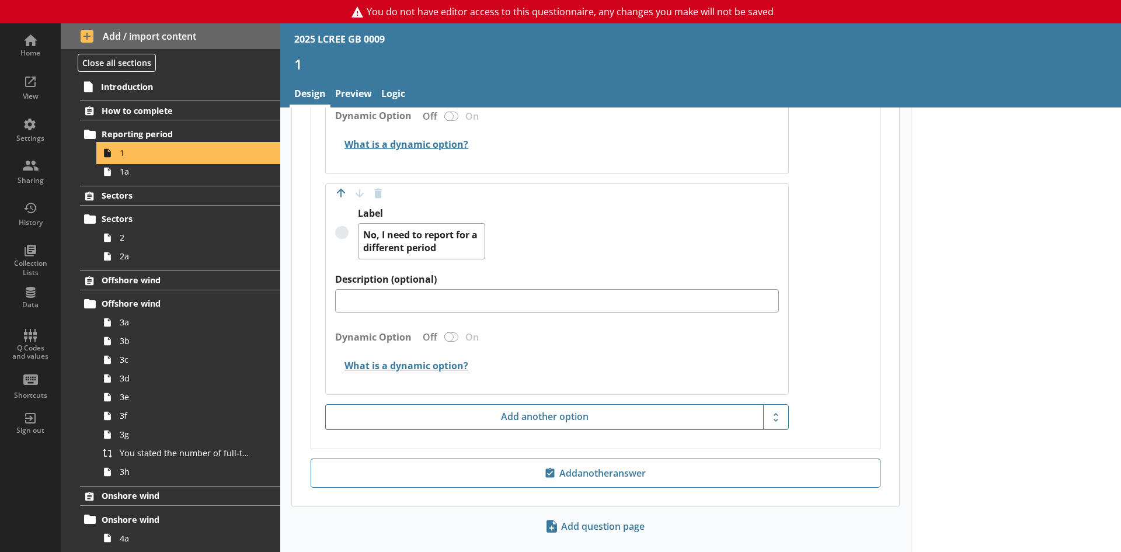
scroll to position [875, 0]
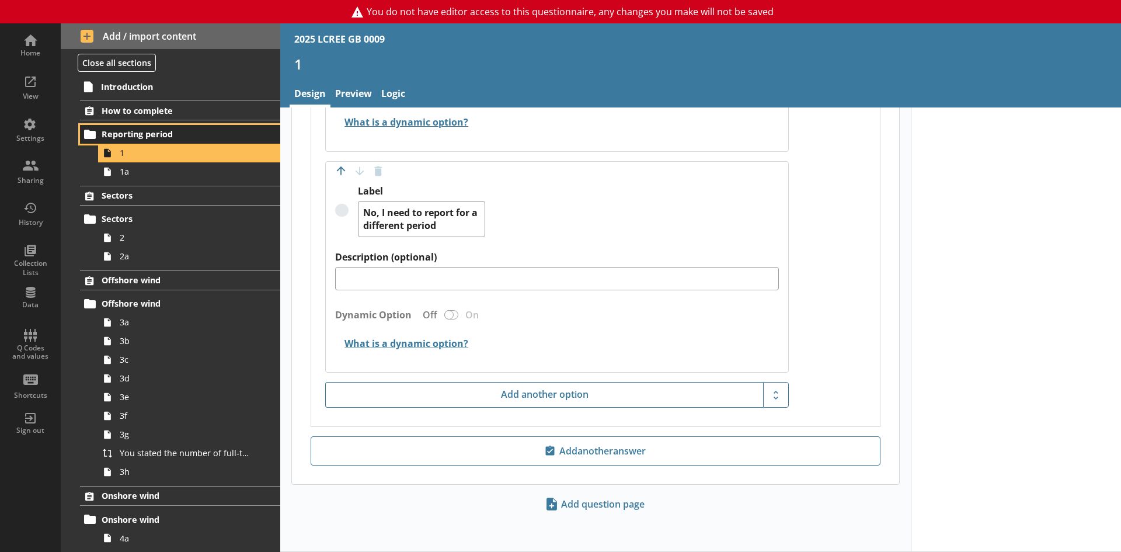
click at [155, 133] on span "Reporting period" at bounding box center [174, 133] width 144 height 11
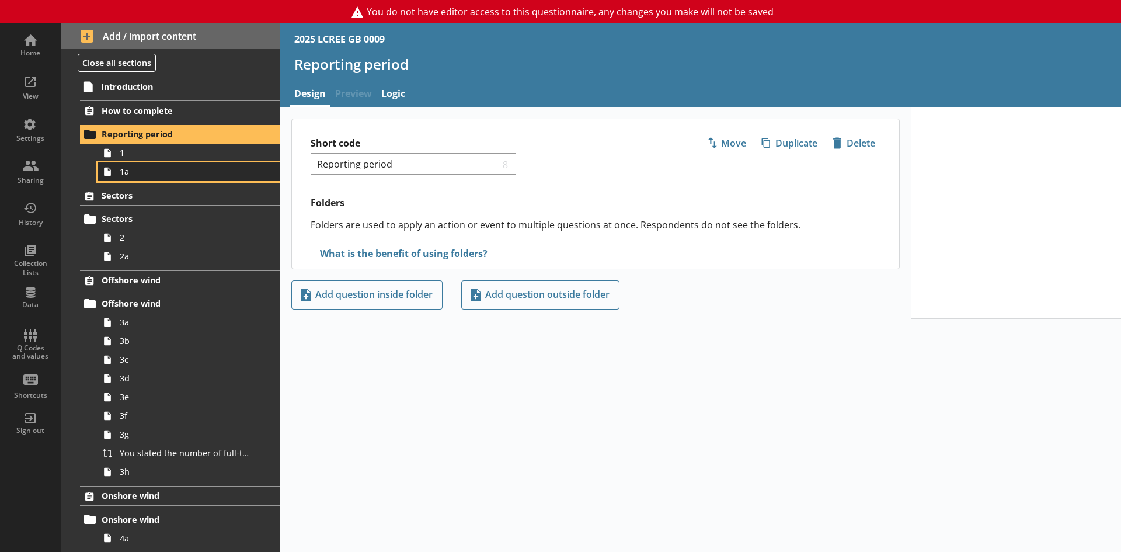
click at [124, 173] on span "1a" at bounding box center [185, 171] width 130 height 11
type textarea "x"
select select "ref_p_end_date"
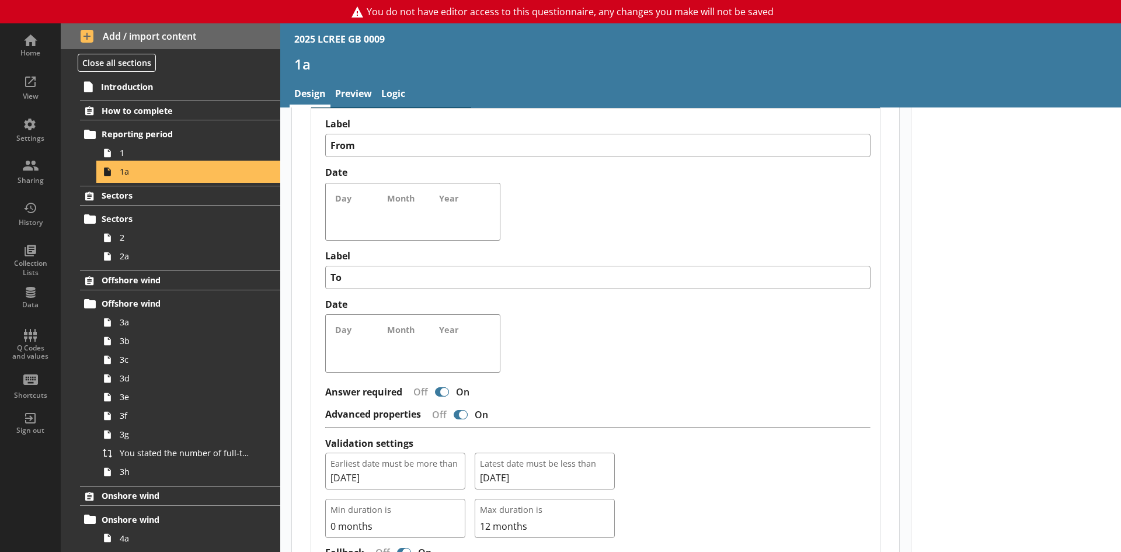
scroll to position [876, 0]
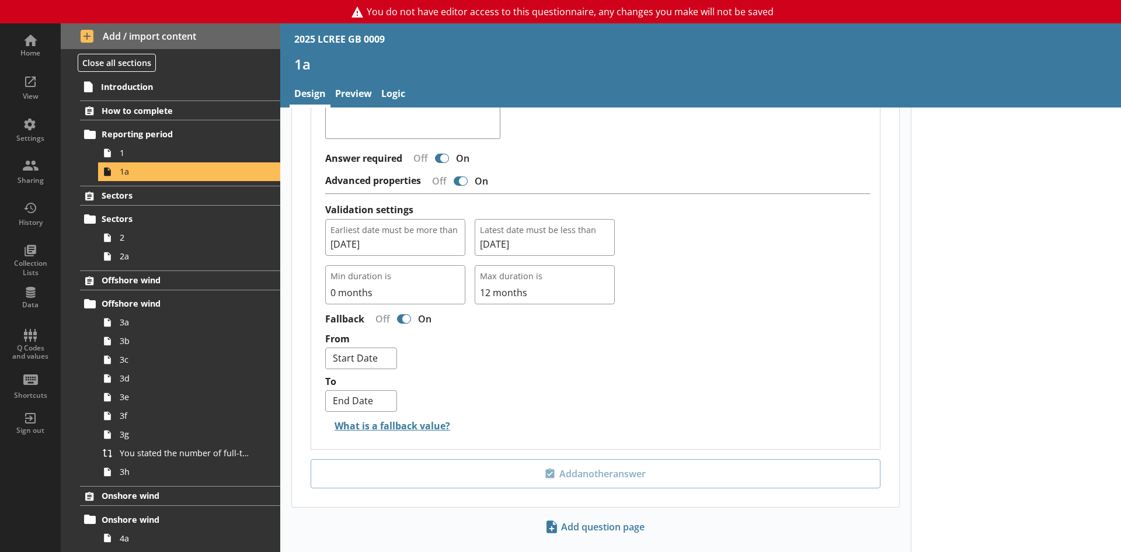
drag, startPoint x: 1000, startPoint y: 426, endPoint x: 759, endPoint y: 332, distance: 258.8
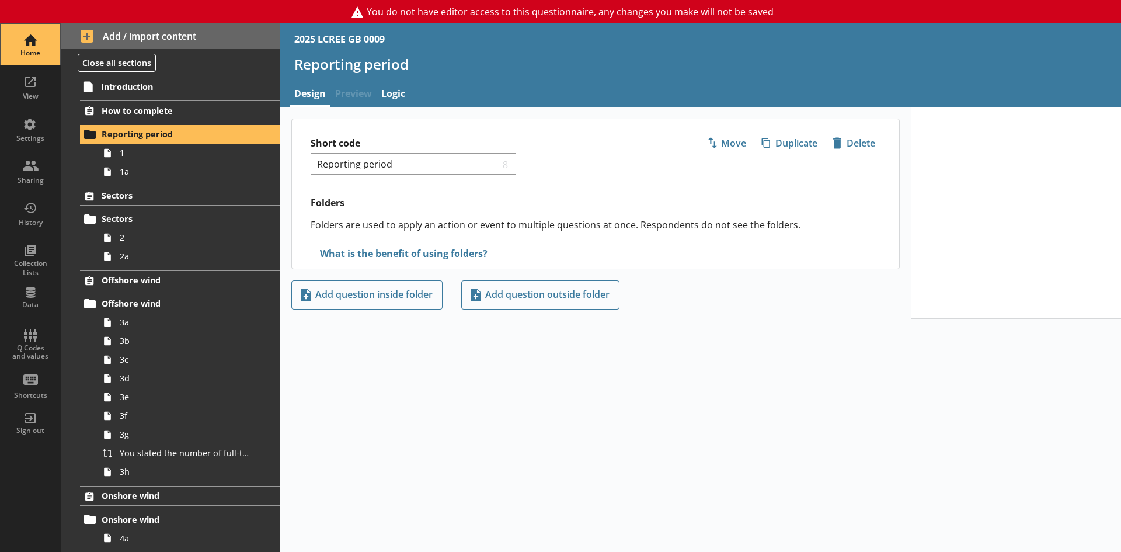
click at [22, 37] on div "Home" at bounding box center [30, 44] width 41 height 41
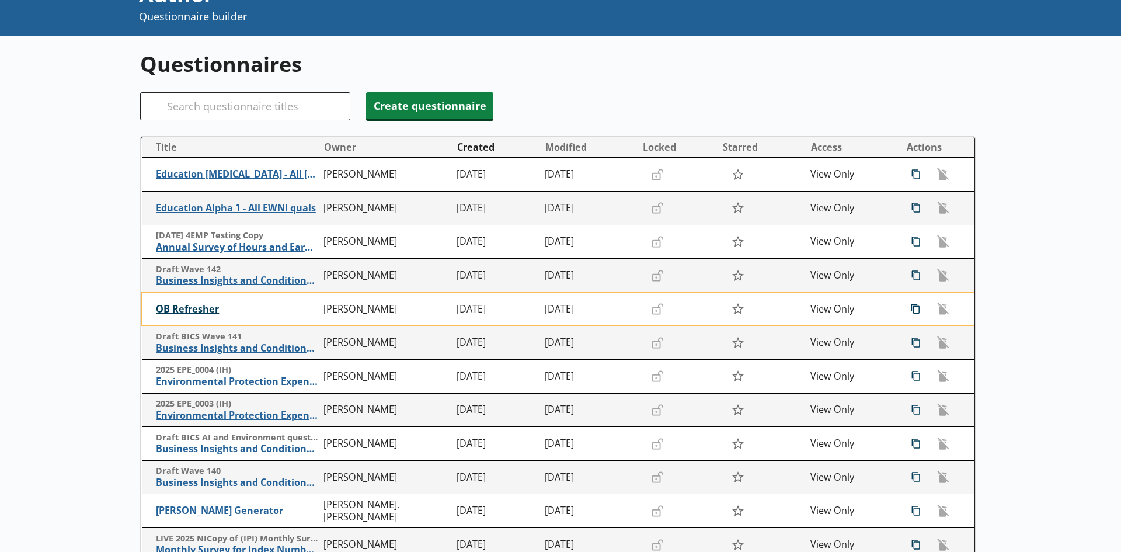
scroll to position [117, 0]
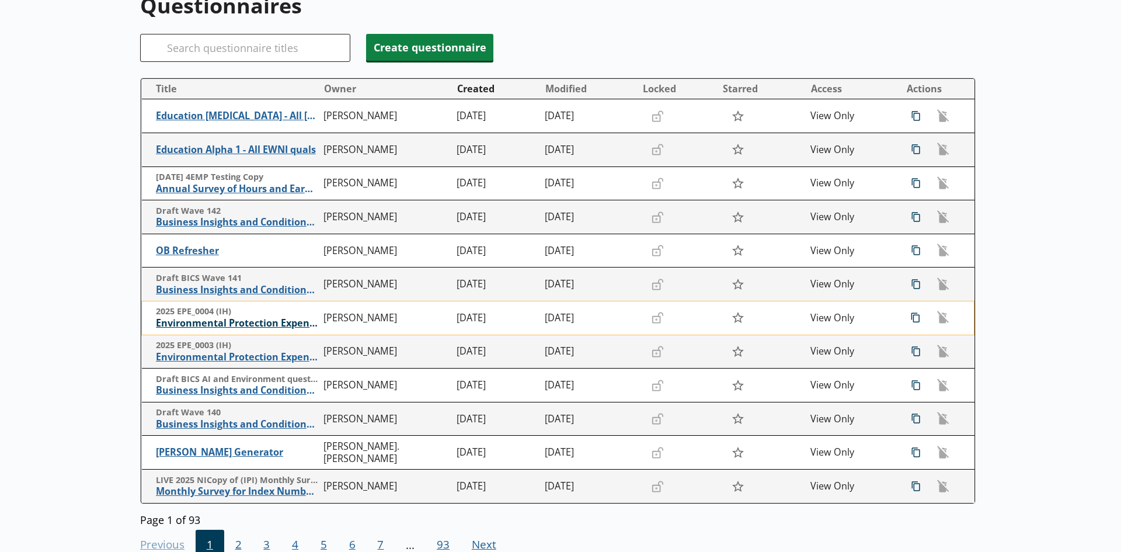
click at [248, 326] on span "Environmental Protection Expenditure" at bounding box center [237, 323] width 162 height 12
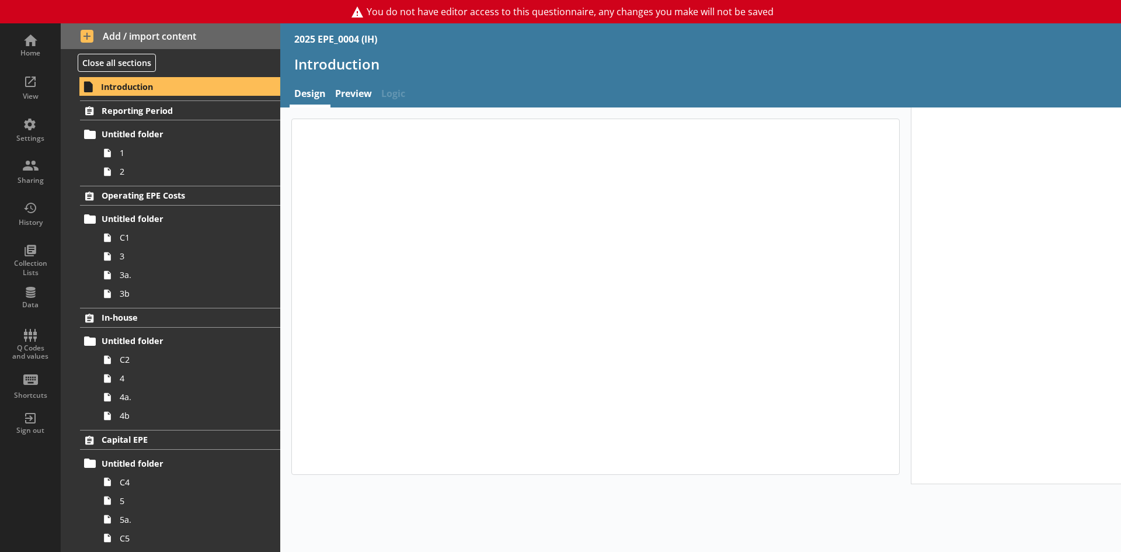
type textarea "x"
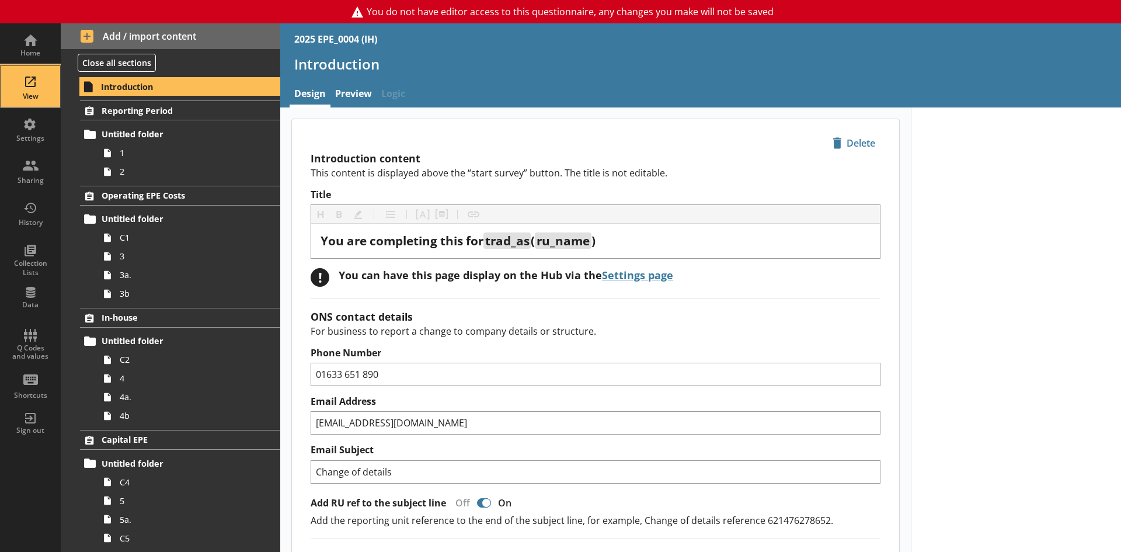
click at [20, 86] on div "View" at bounding box center [30, 86] width 41 height 41
